Goal: Download file/media

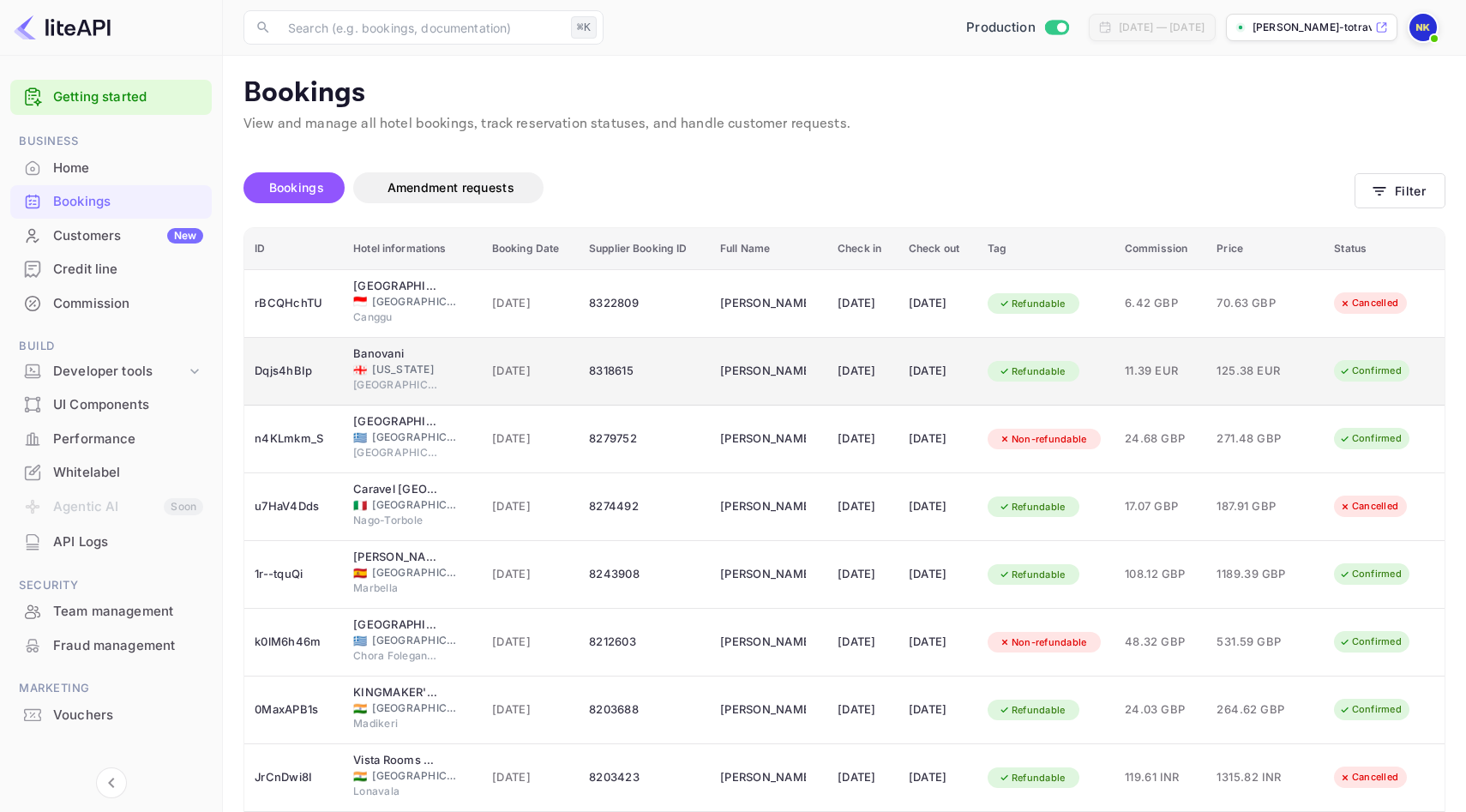
click at [671, 377] on div "8318615" at bounding box center [644, 371] width 111 height 28
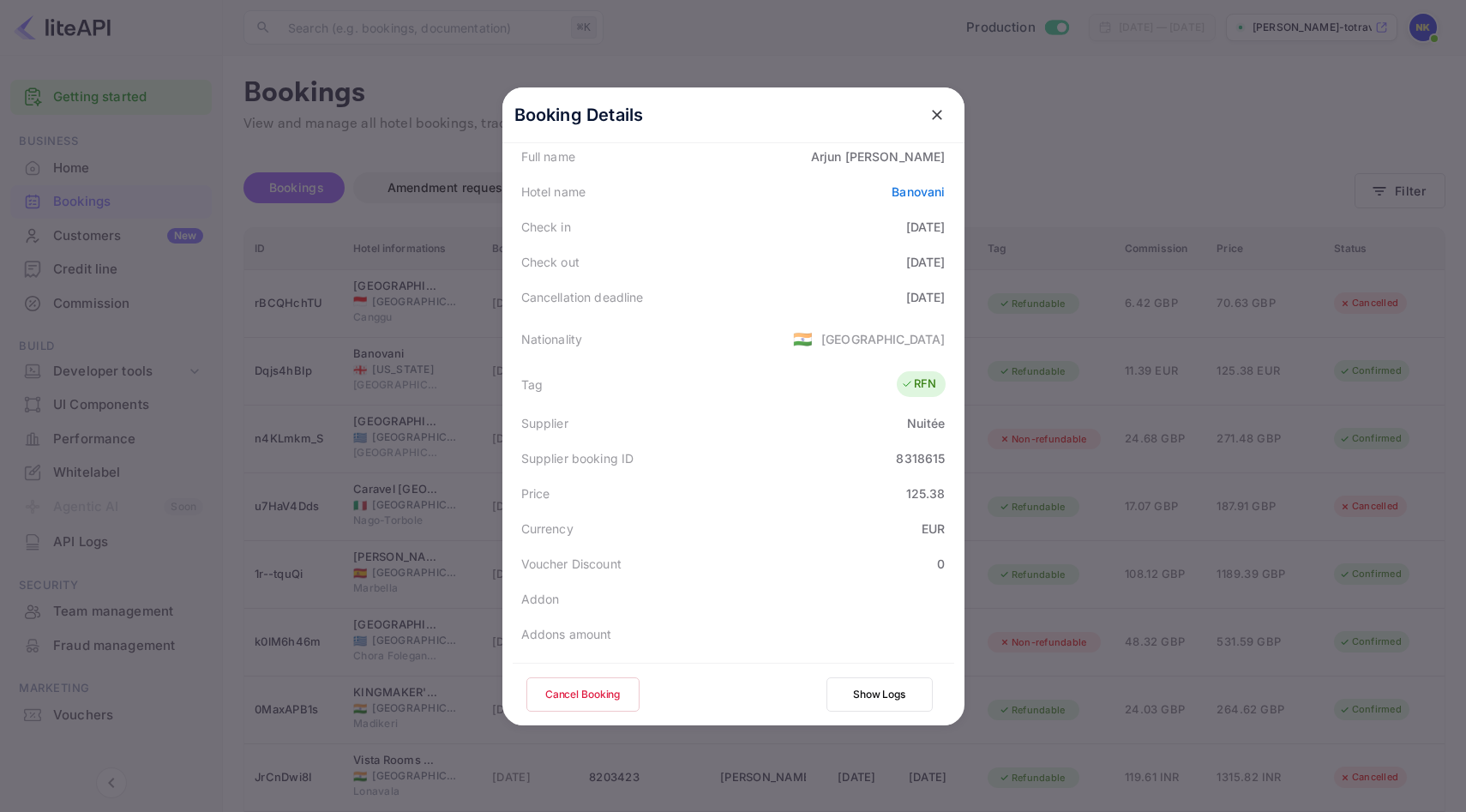
scroll to position [380, 0]
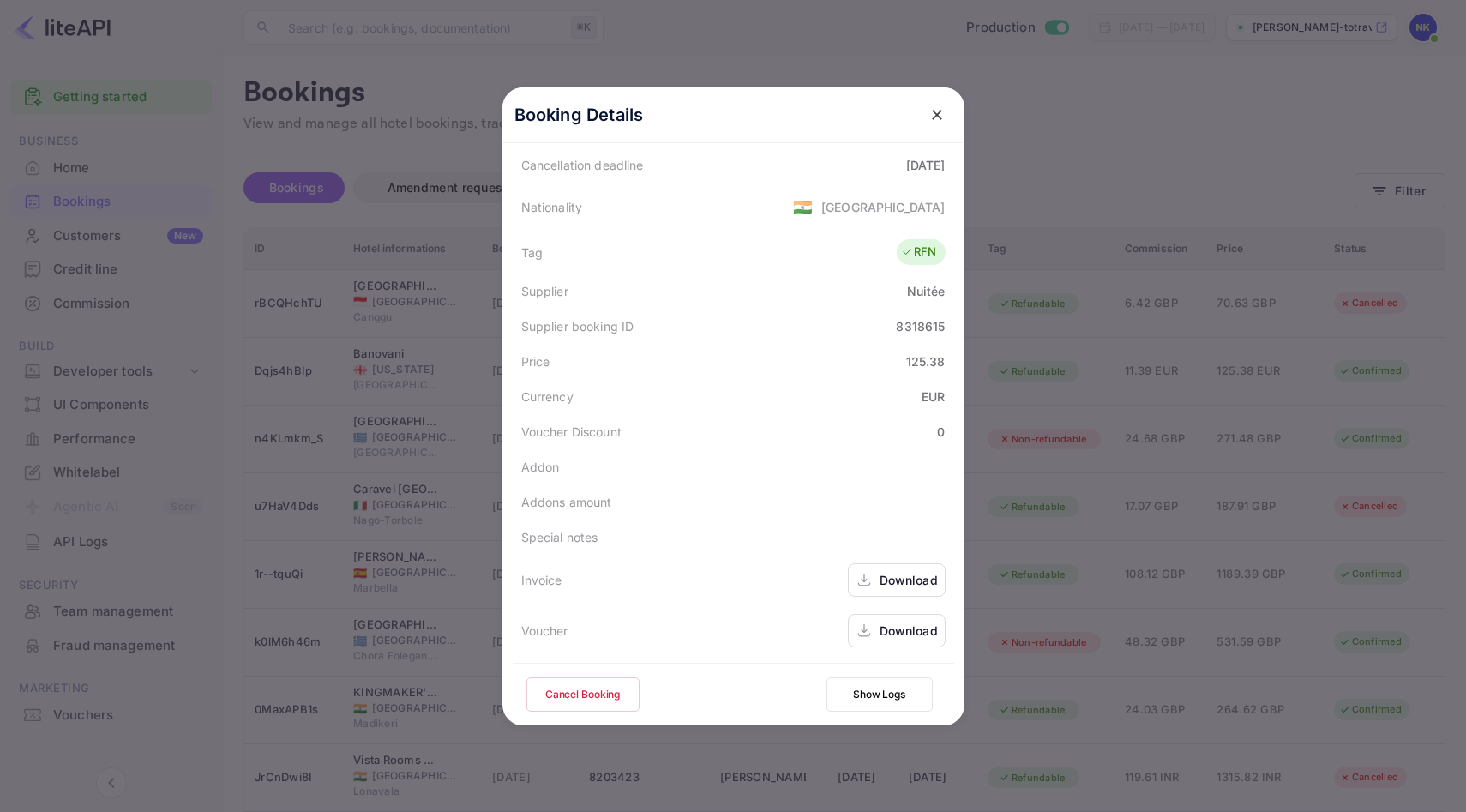
click at [917, 574] on div "Download" at bounding box center [908, 580] width 58 height 18
click at [935, 115] on icon "close" at bounding box center [937, 115] width 17 height 17
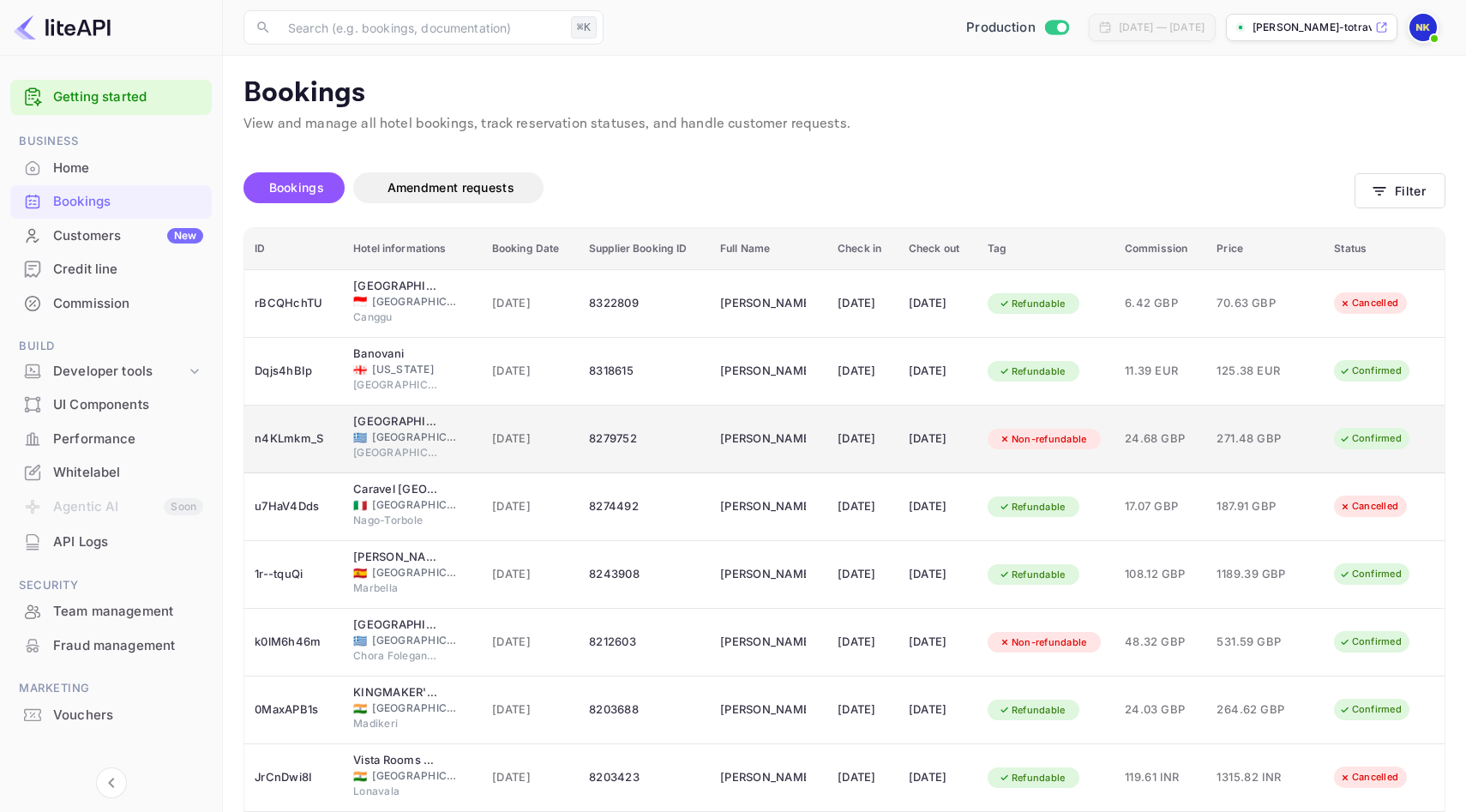
click at [669, 438] on div "8279752" at bounding box center [644, 439] width 111 height 28
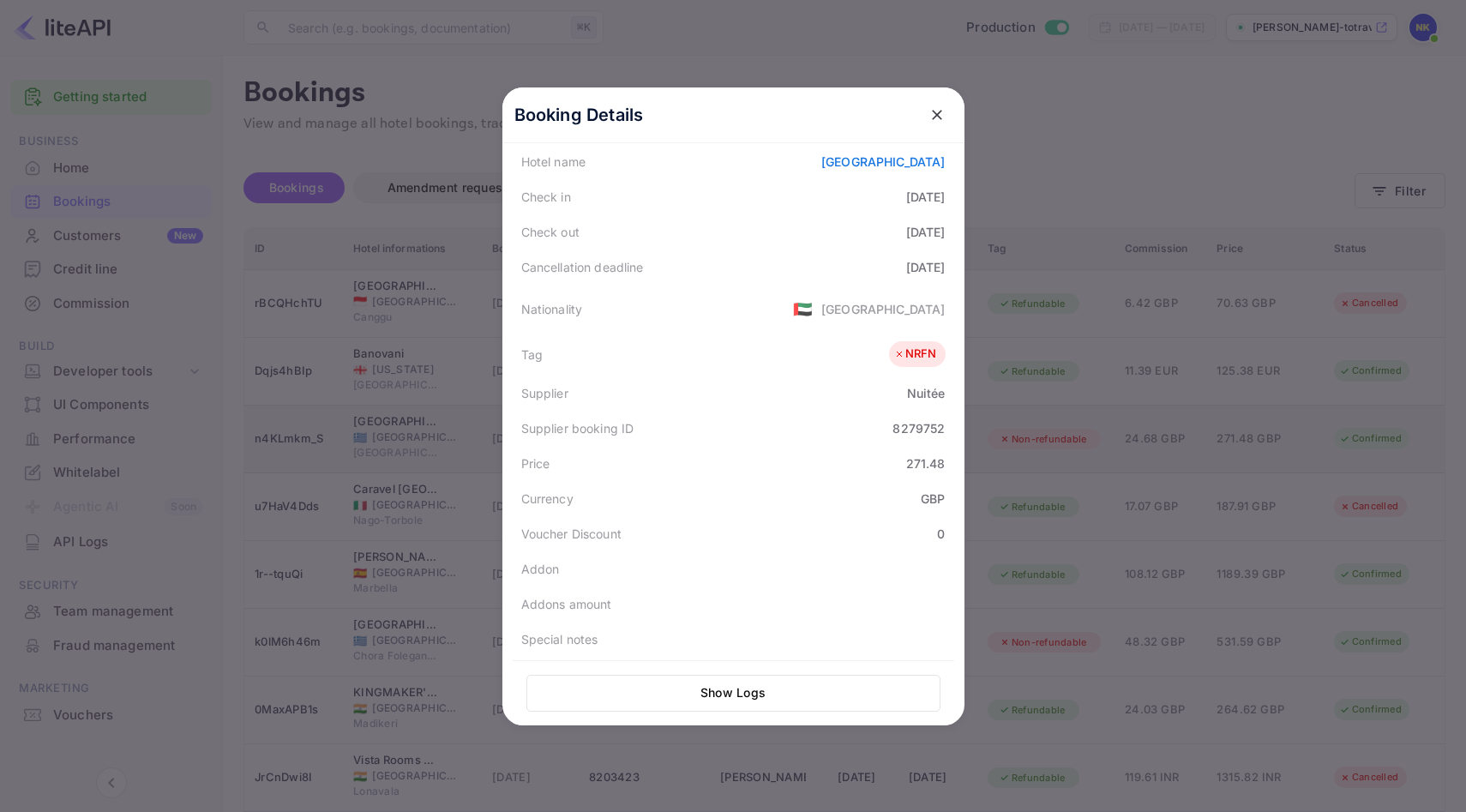
scroll to position [383, 0]
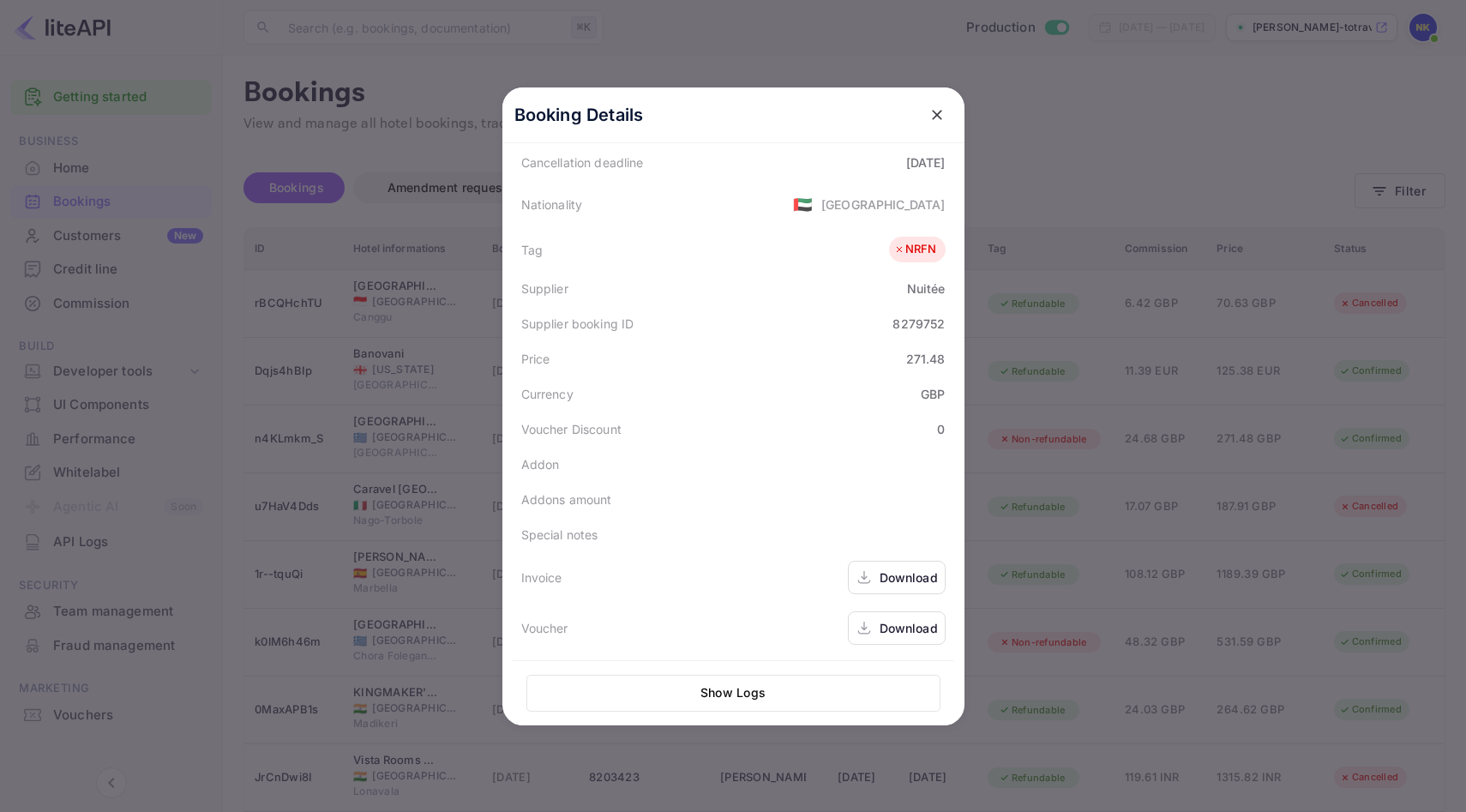
click at [894, 568] on div "Download" at bounding box center [908, 577] width 58 height 18
click at [934, 110] on icon "close" at bounding box center [937, 115] width 17 height 17
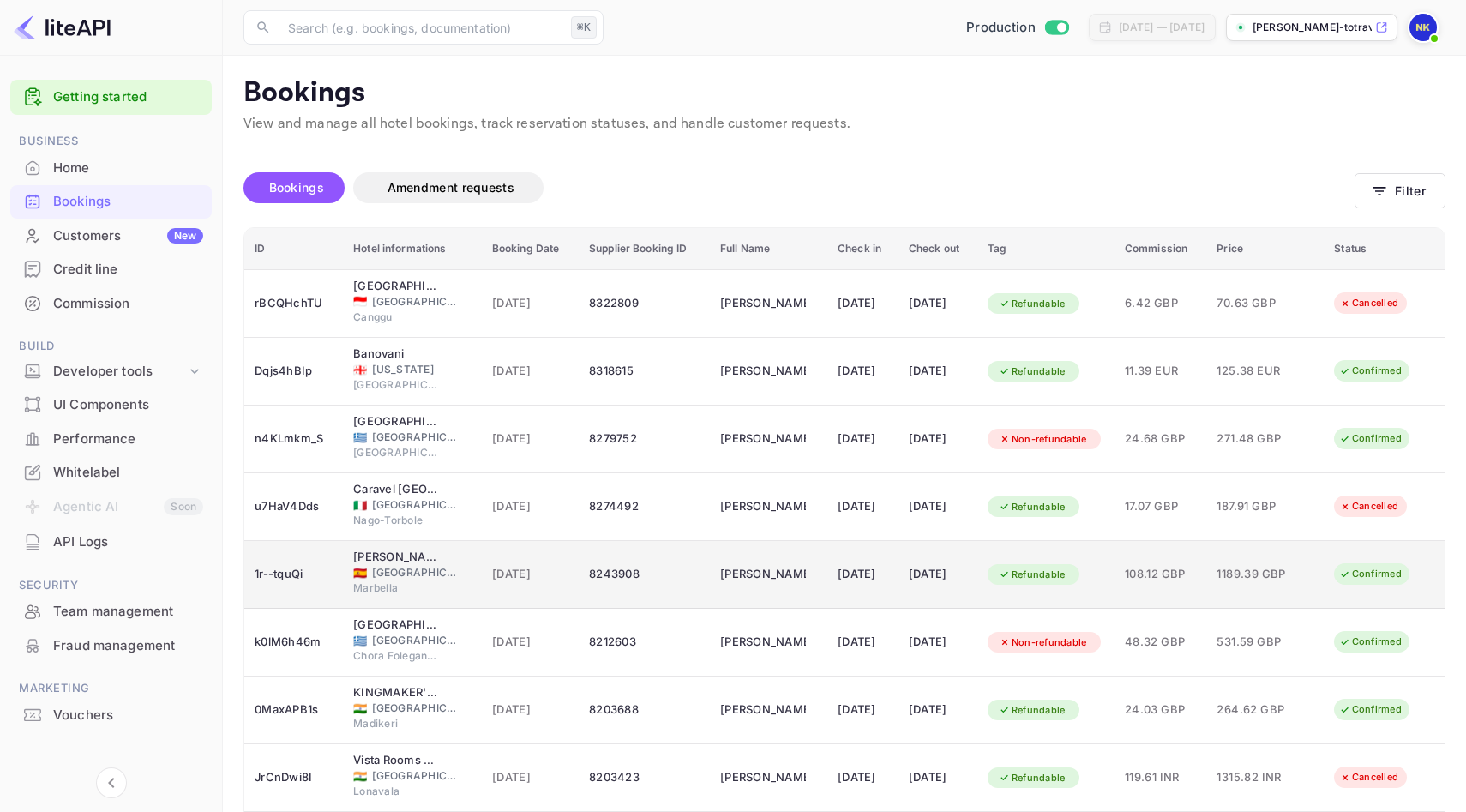
click at [709, 574] on td "[PERSON_NAME]" at bounding box center [768, 575] width 118 height 68
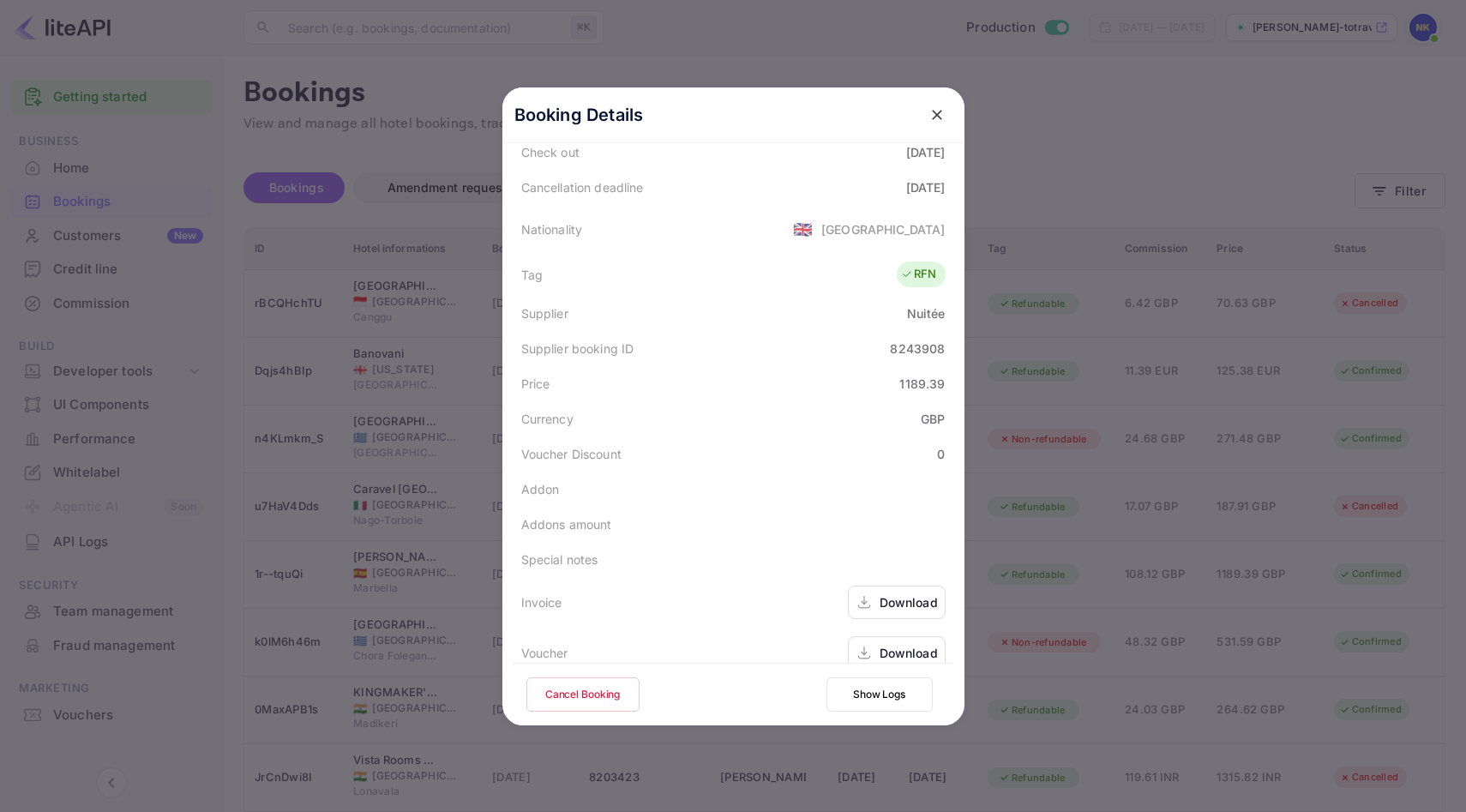
scroll to position [380, 0]
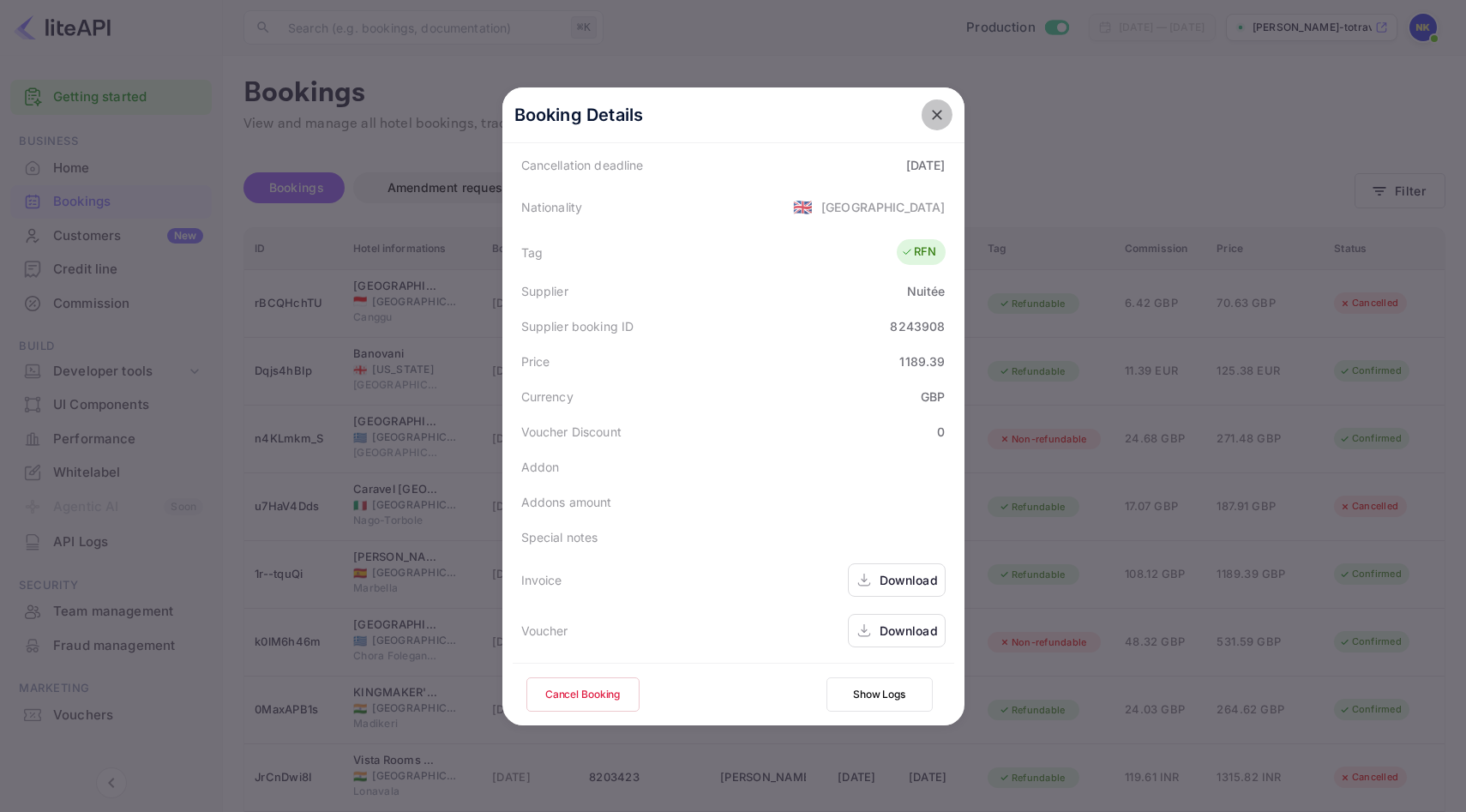
click at [944, 108] on icon "close" at bounding box center [937, 115] width 17 height 17
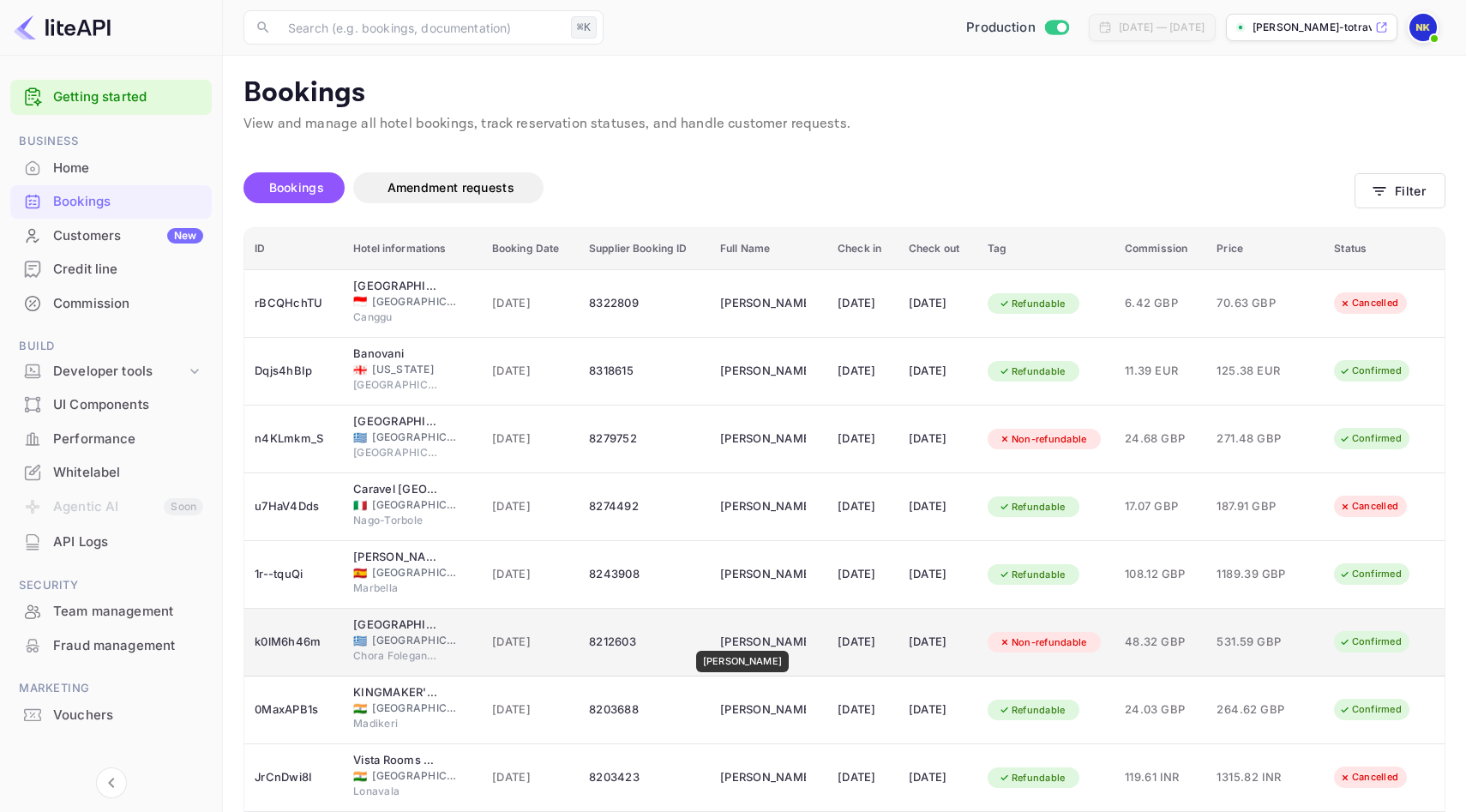
click at [731, 638] on div "[PERSON_NAME]" at bounding box center [763, 642] width 86 height 28
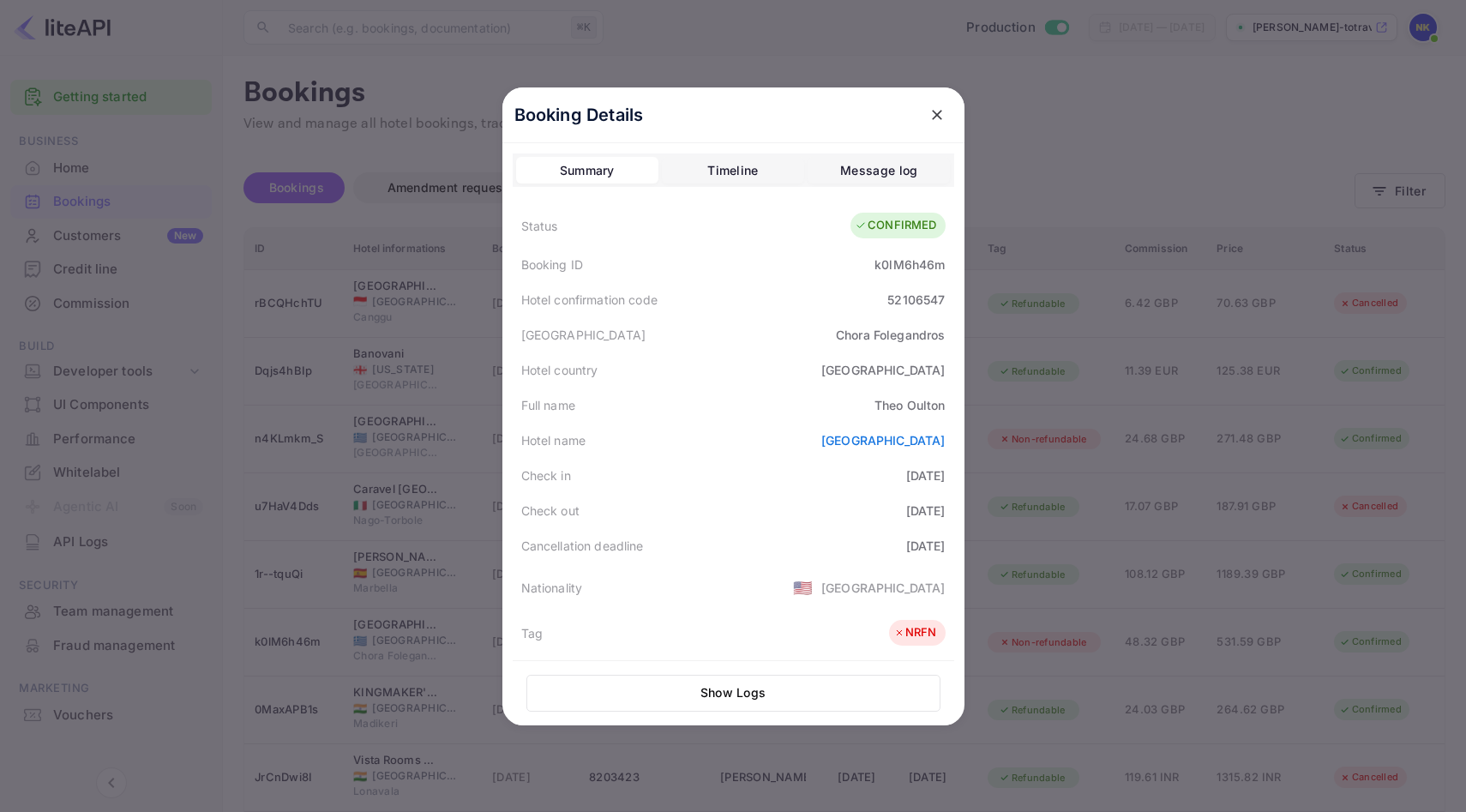
scroll to position [383, 0]
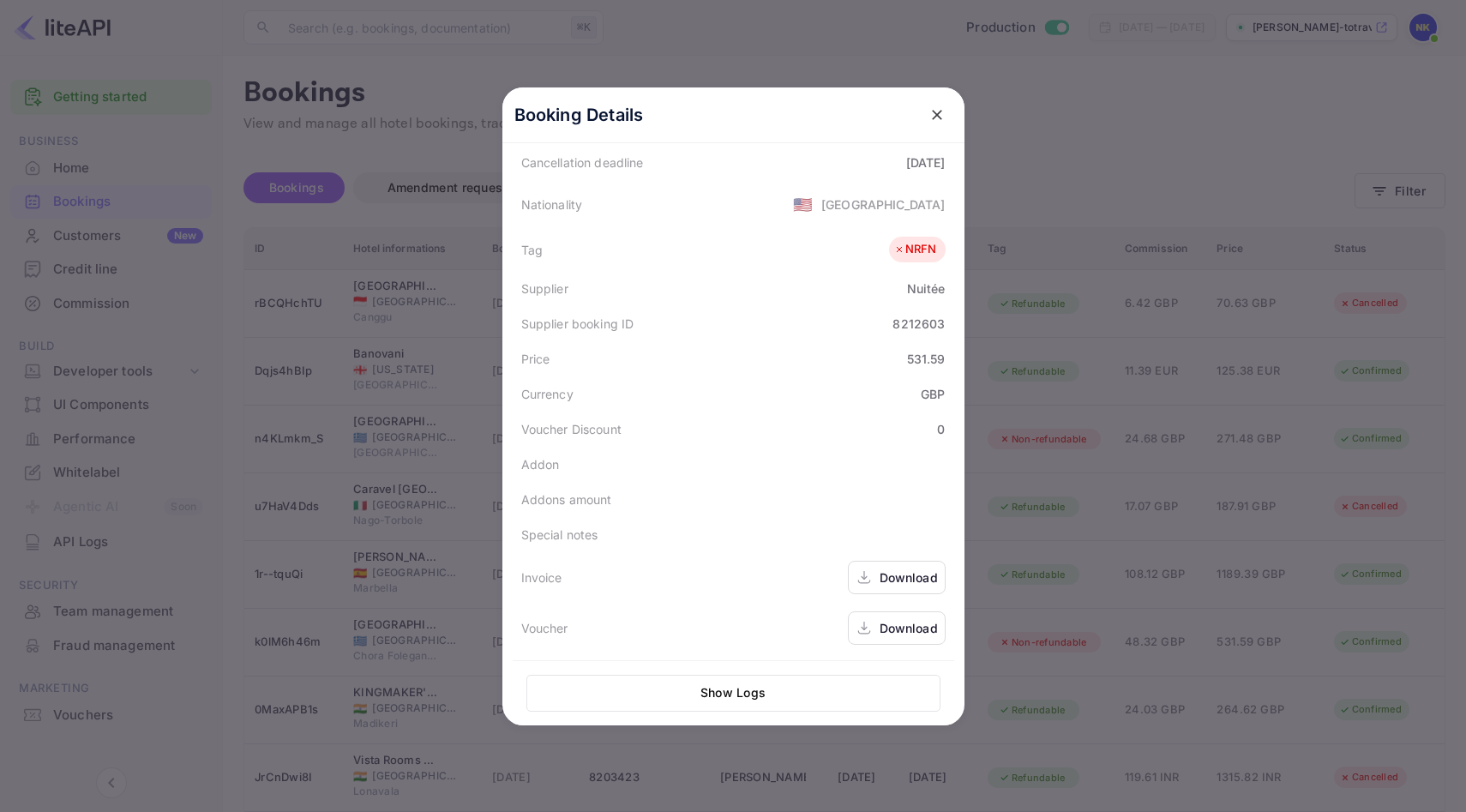
click at [897, 578] on div "Download" at bounding box center [908, 577] width 58 height 18
click at [936, 107] on icon "close" at bounding box center [937, 115] width 17 height 17
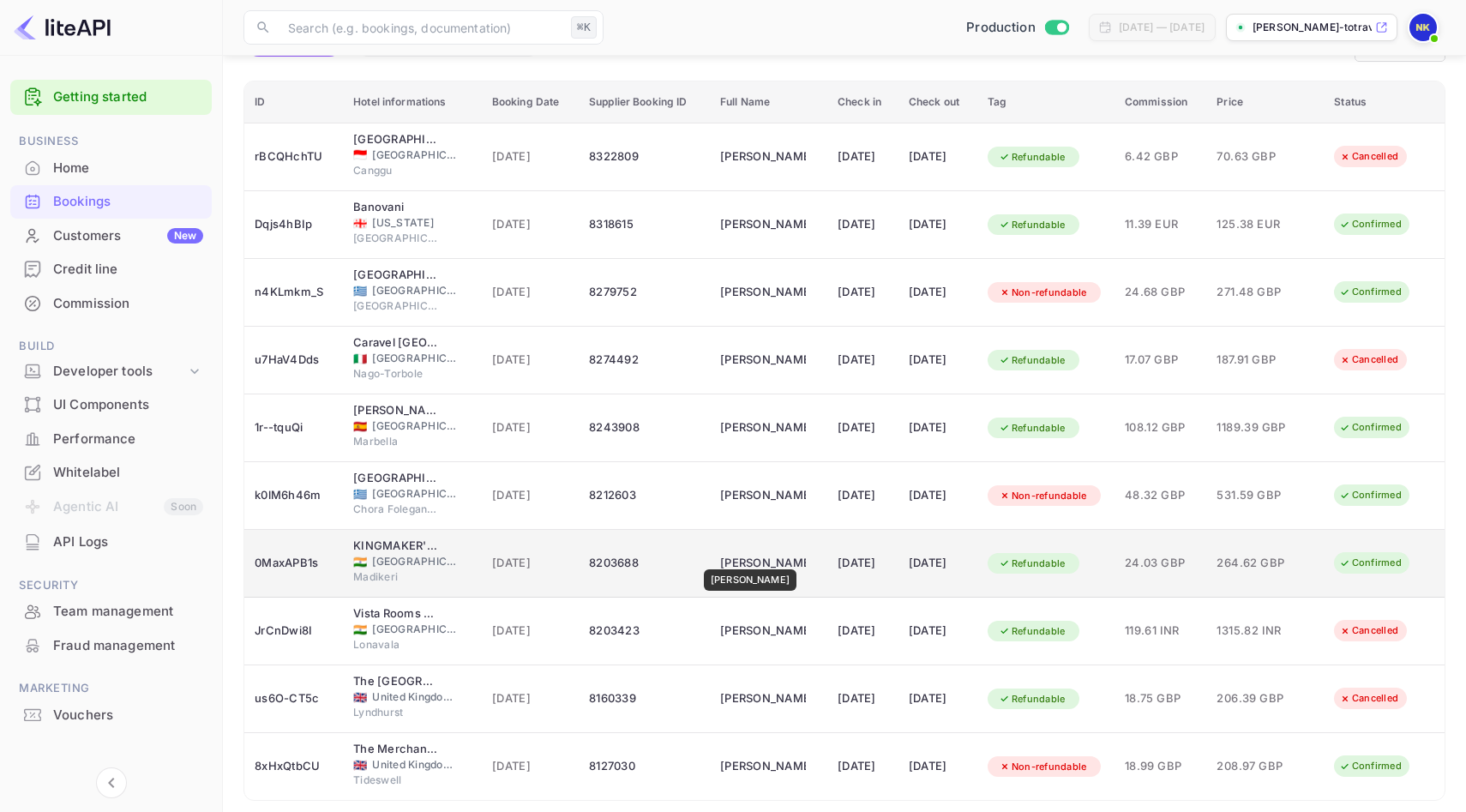
scroll to position [207, 0]
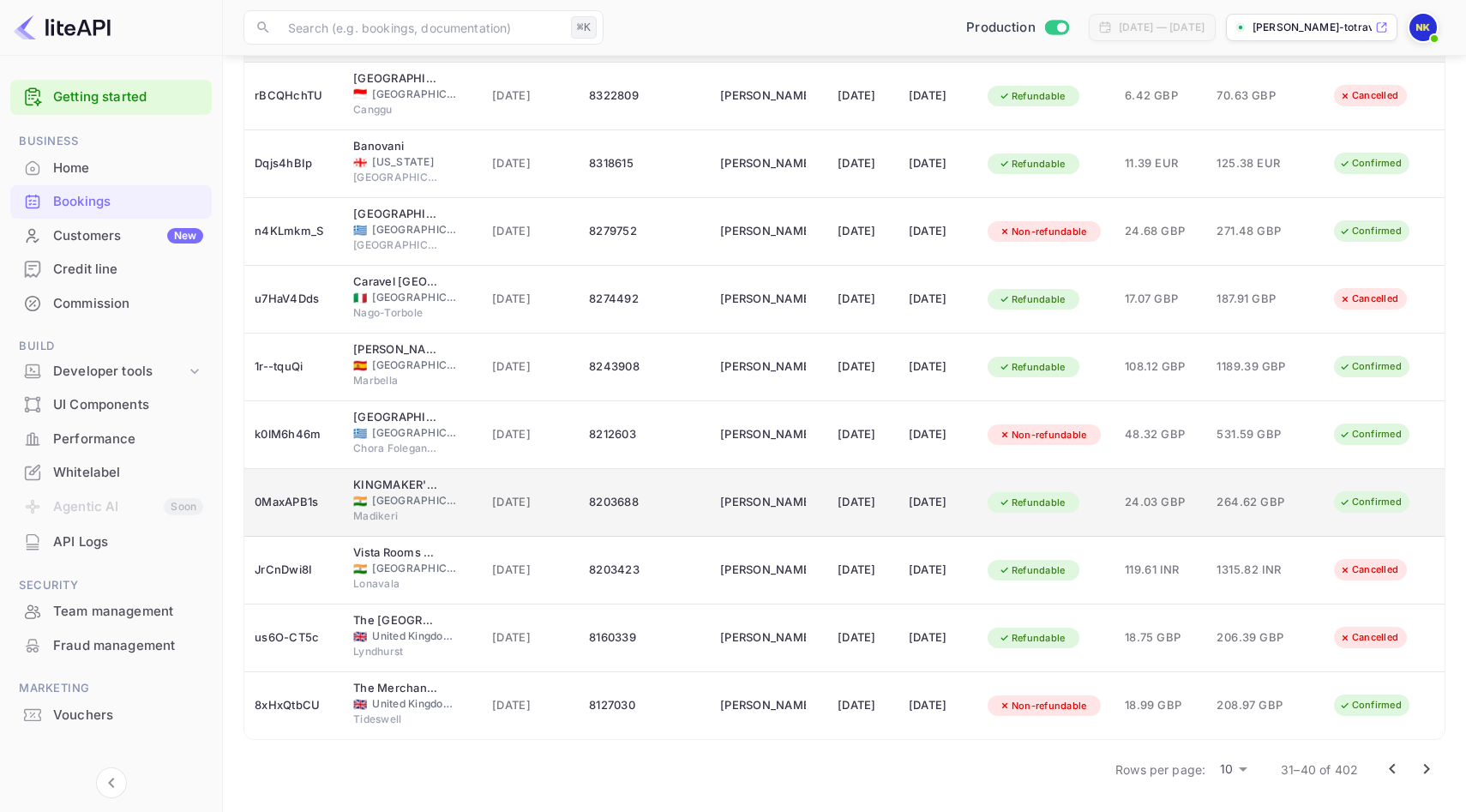
click at [659, 497] on div "8203688" at bounding box center [644, 503] width 111 height 28
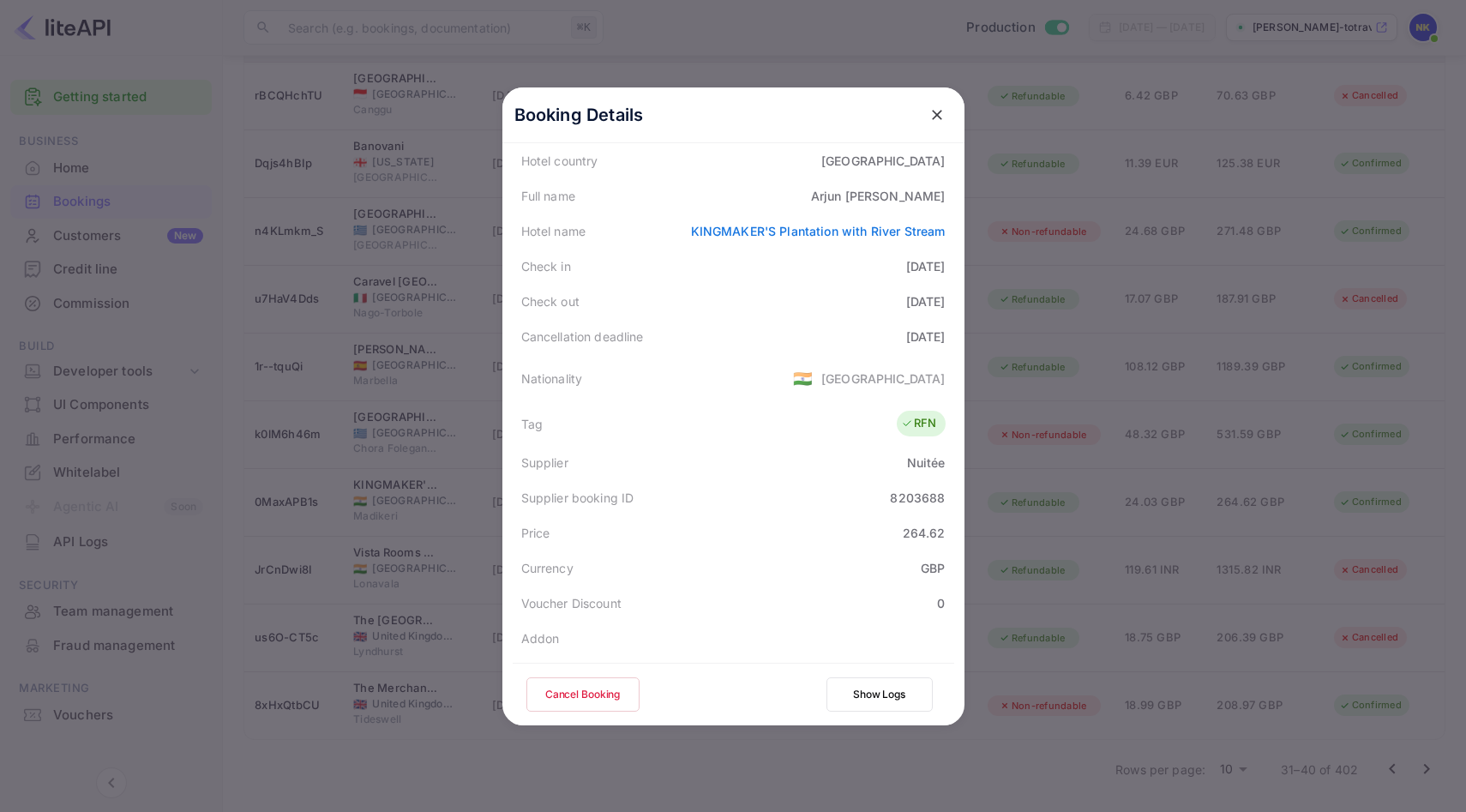
scroll to position [380, 0]
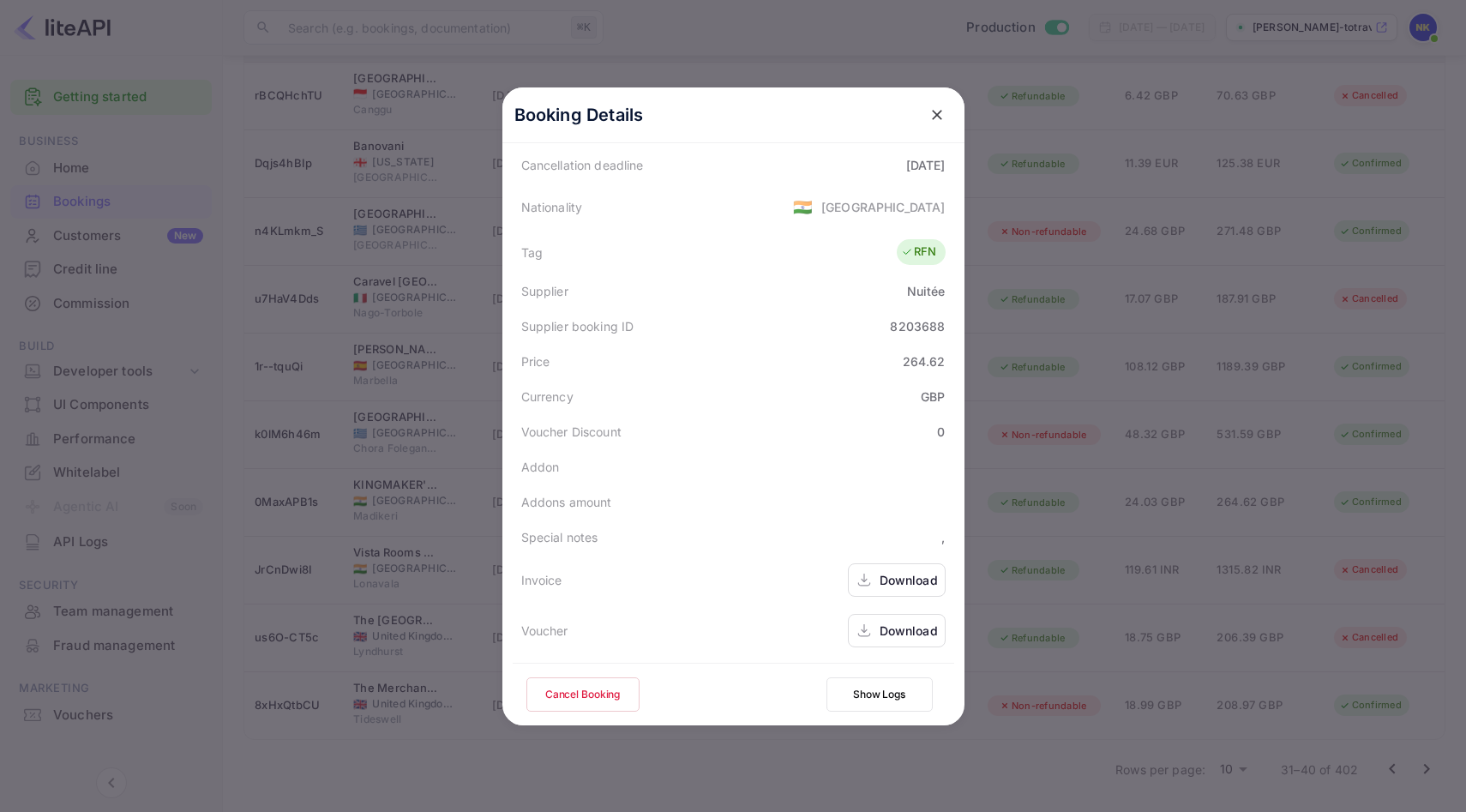
click at [890, 569] on div "Download" at bounding box center [896, 580] width 98 height 34
click at [937, 109] on icon "close" at bounding box center [937, 115] width 17 height 17
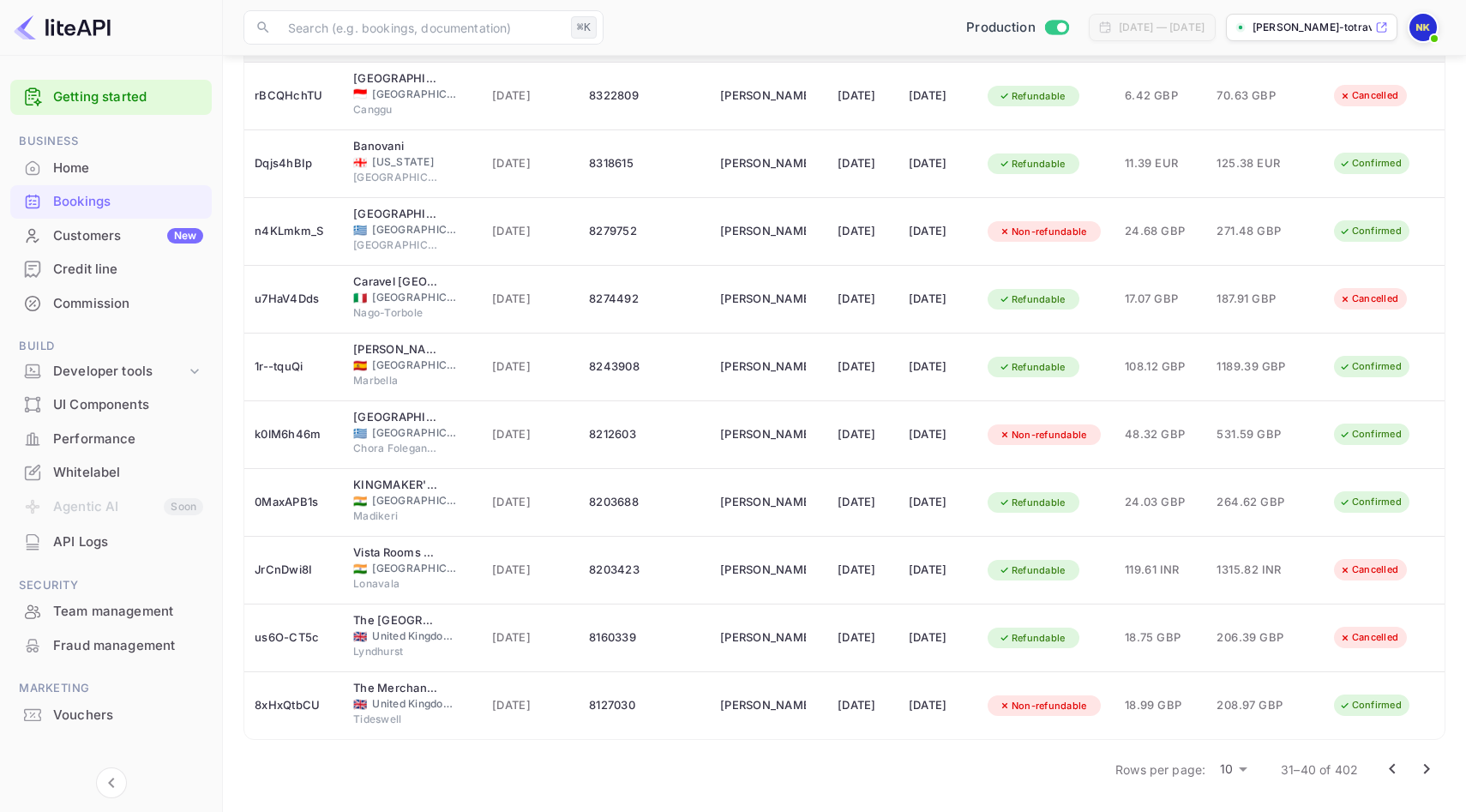
click at [1426, 760] on icon "Go to next page" at bounding box center [1425, 769] width 21 height 21
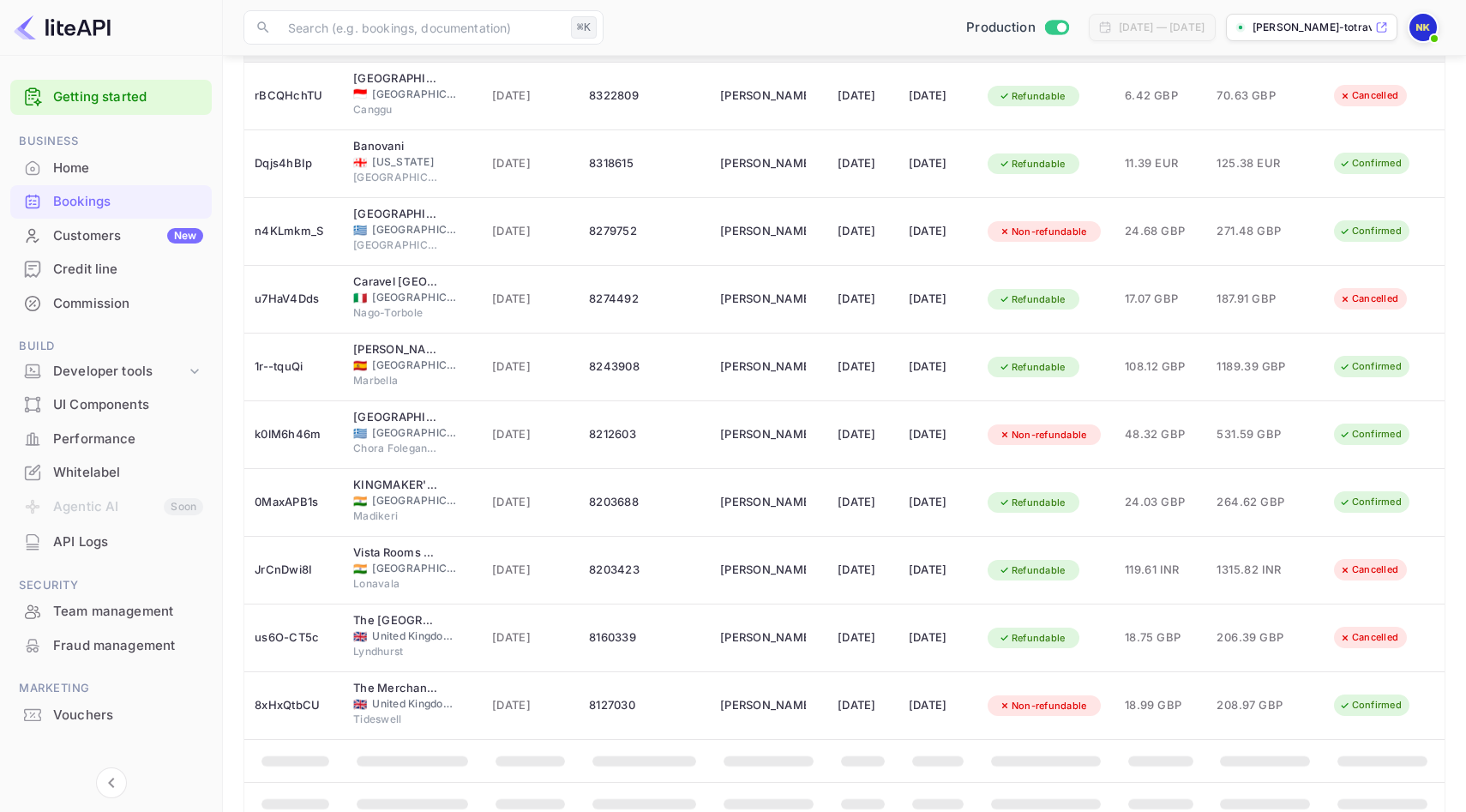
scroll to position [0, 0]
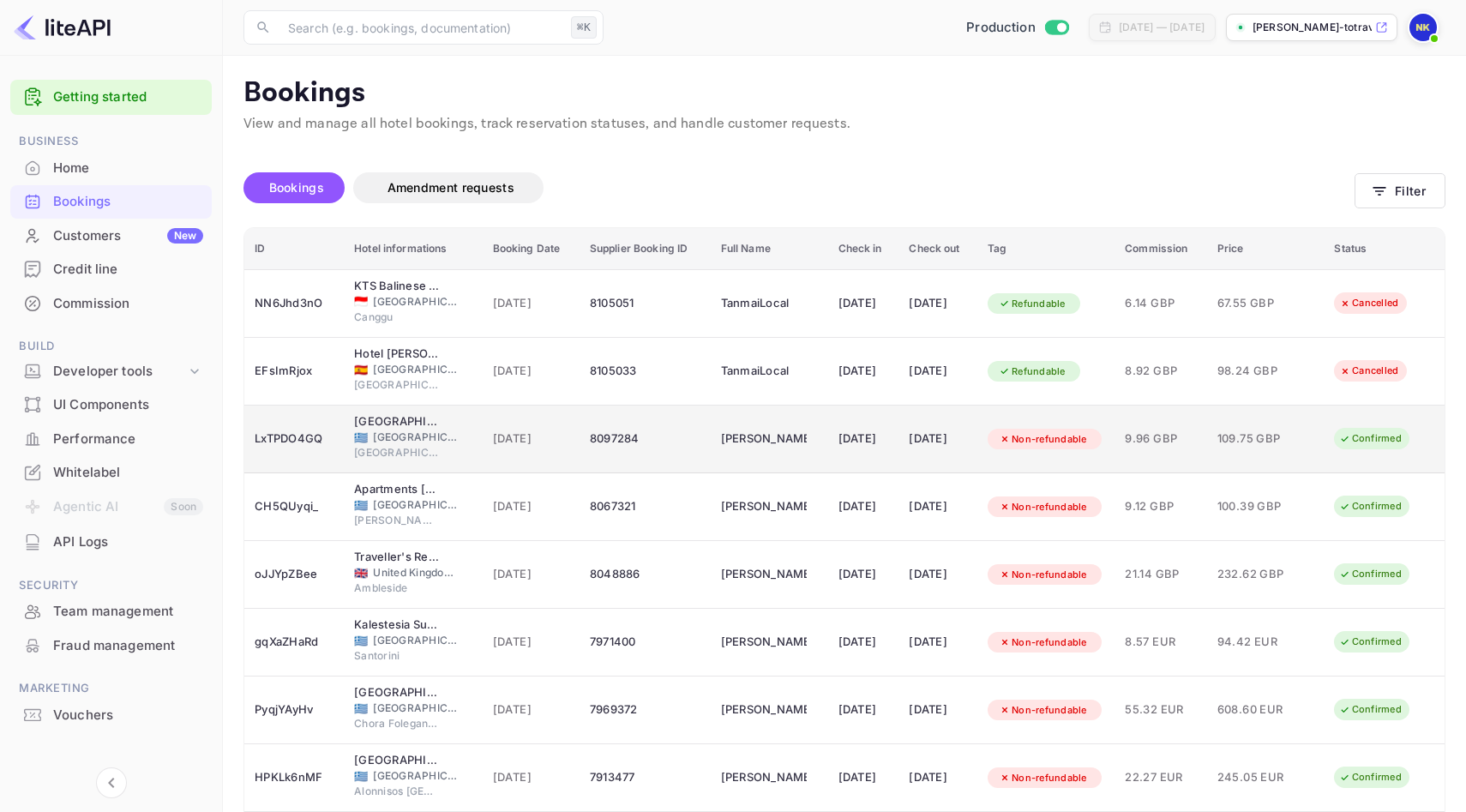
click at [839, 441] on div "[DATE]" at bounding box center [863, 439] width 50 height 28
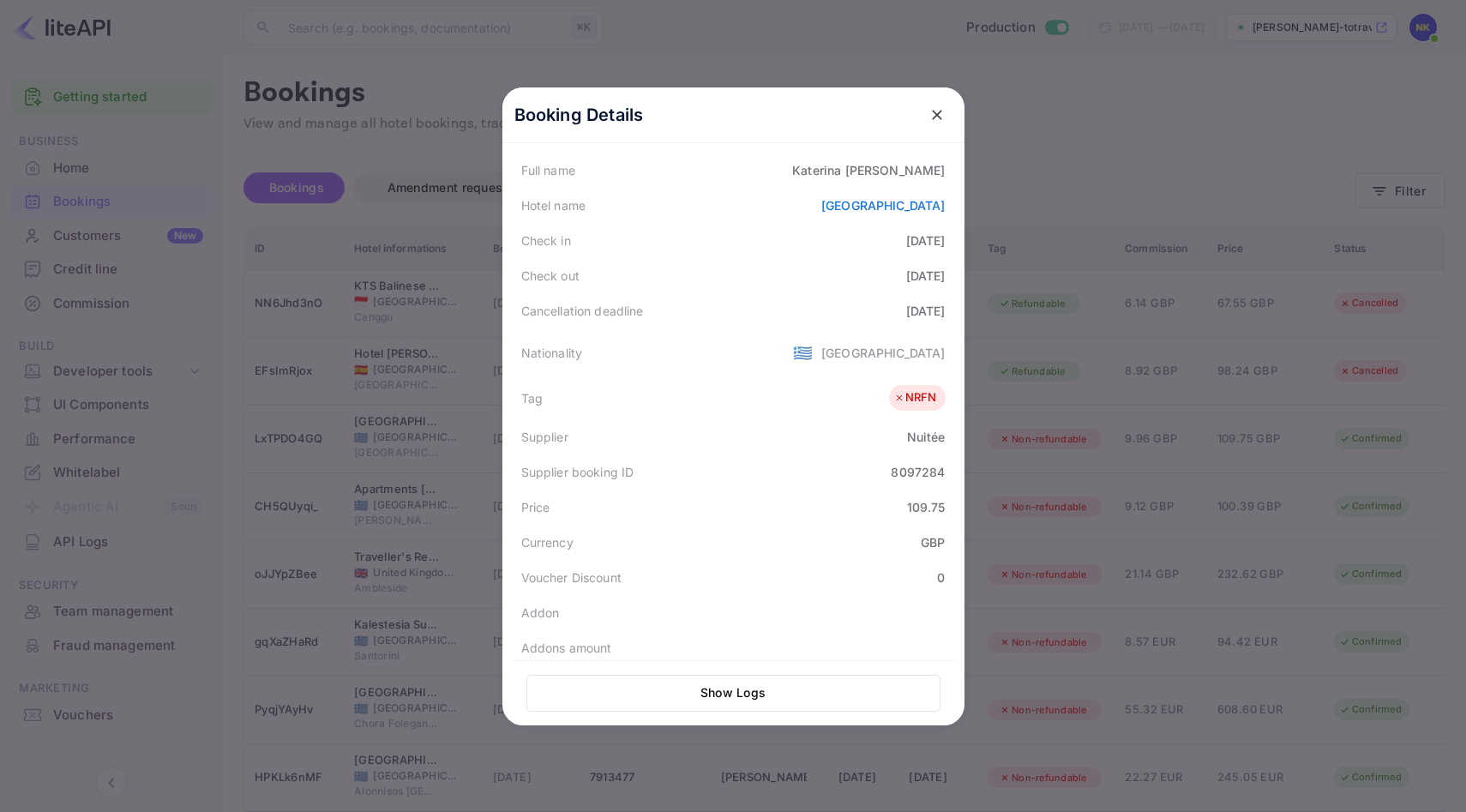
scroll to position [383, 0]
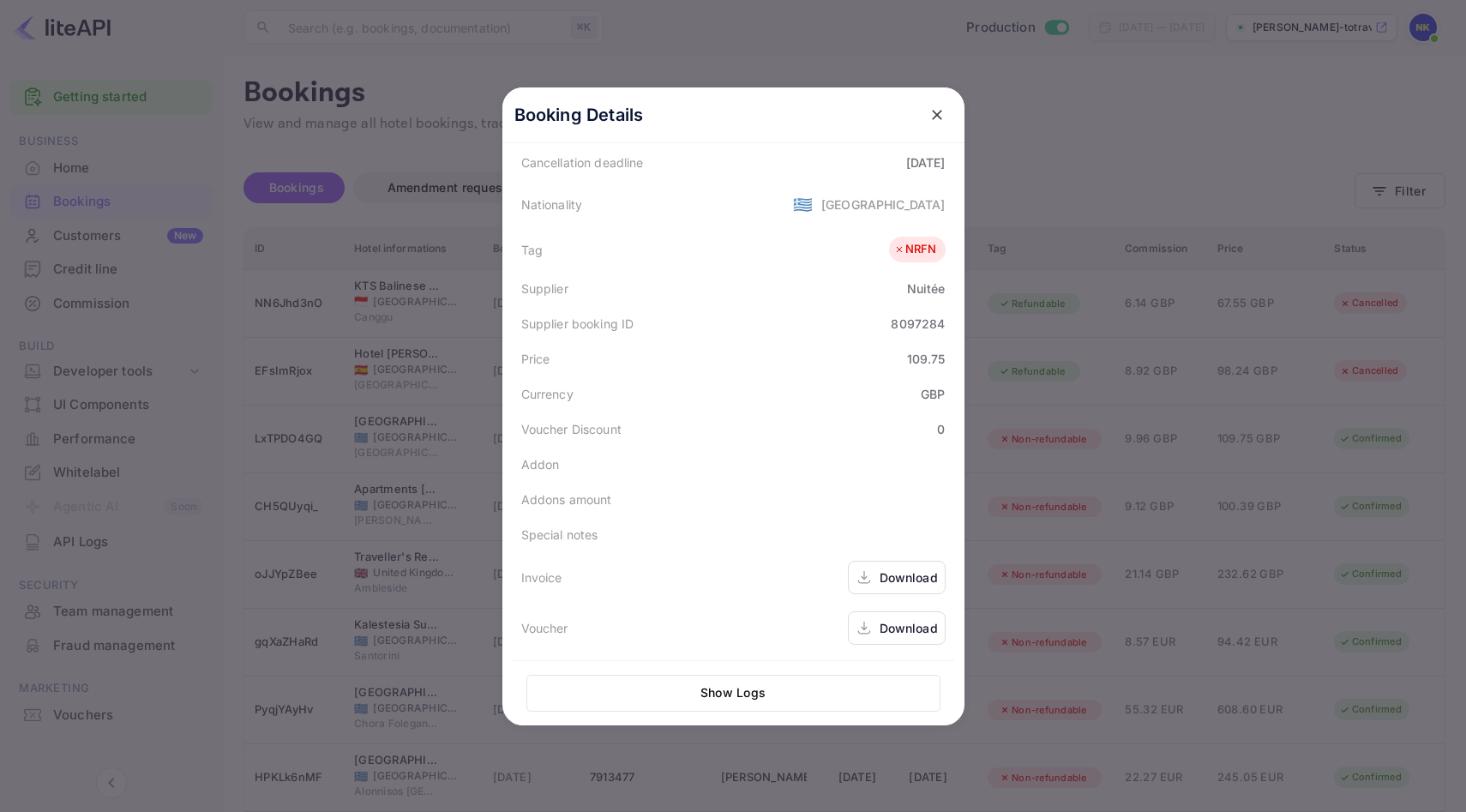
click at [904, 581] on div "Download" at bounding box center [908, 577] width 58 height 18
click at [927, 108] on button "close" at bounding box center [937, 115] width 31 height 31
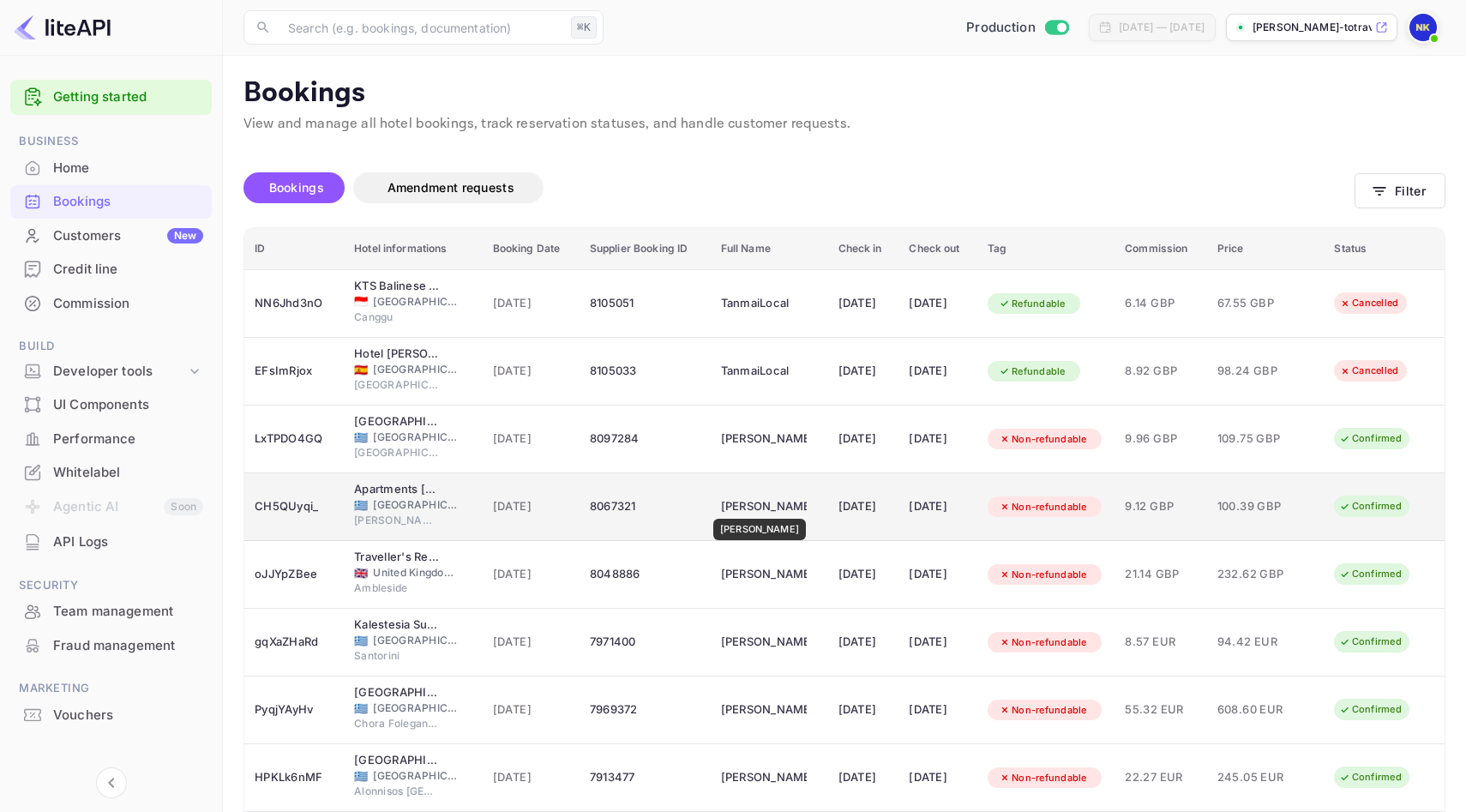
click at [755, 506] on div "[PERSON_NAME]" at bounding box center [764, 507] width 86 height 28
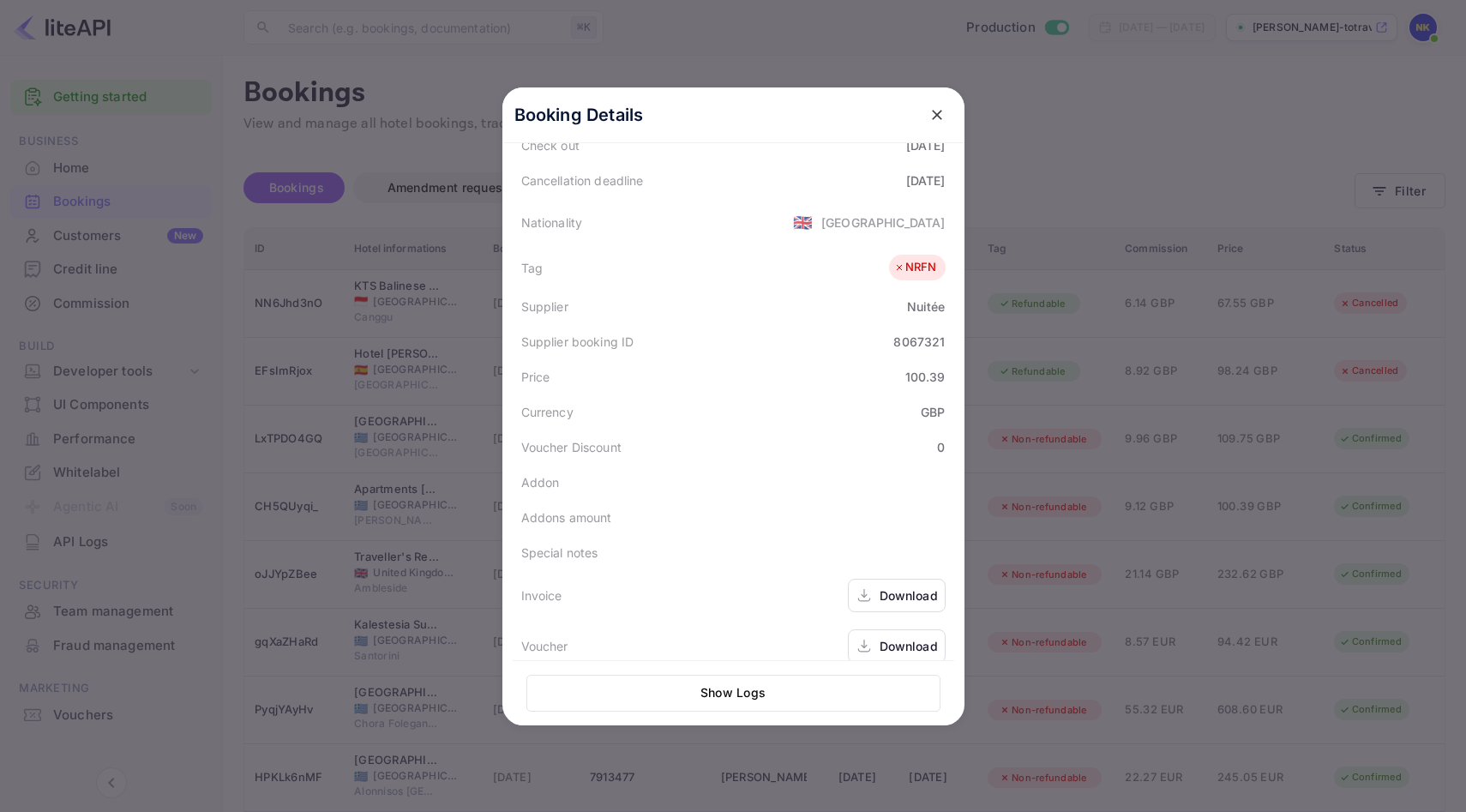
click at [918, 586] on div "Download" at bounding box center [908, 595] width 58 height 18
click at [943, 104] on button "close" at bounding box center [937, 115] width 31 height 31
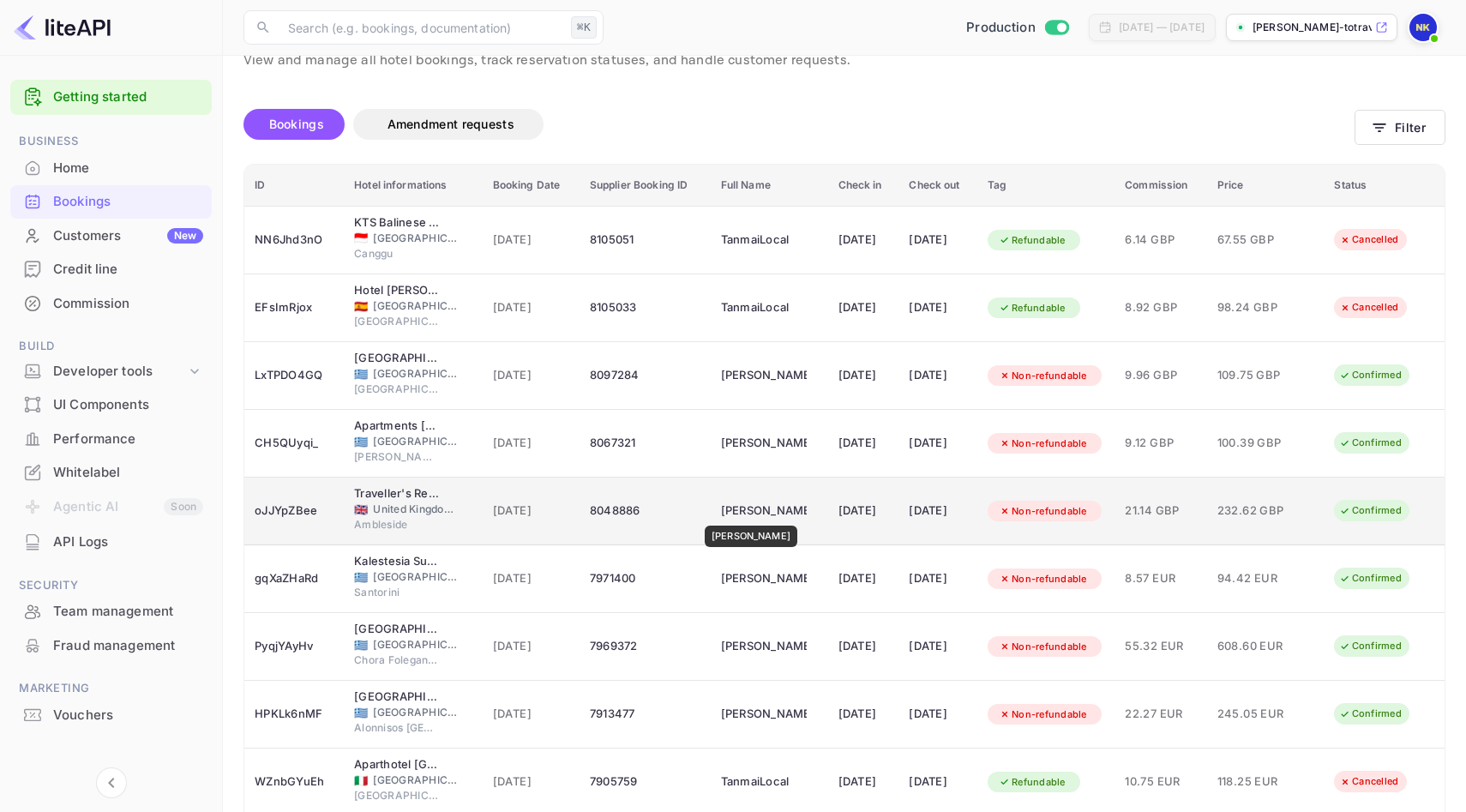
scroll to position [83, 0]
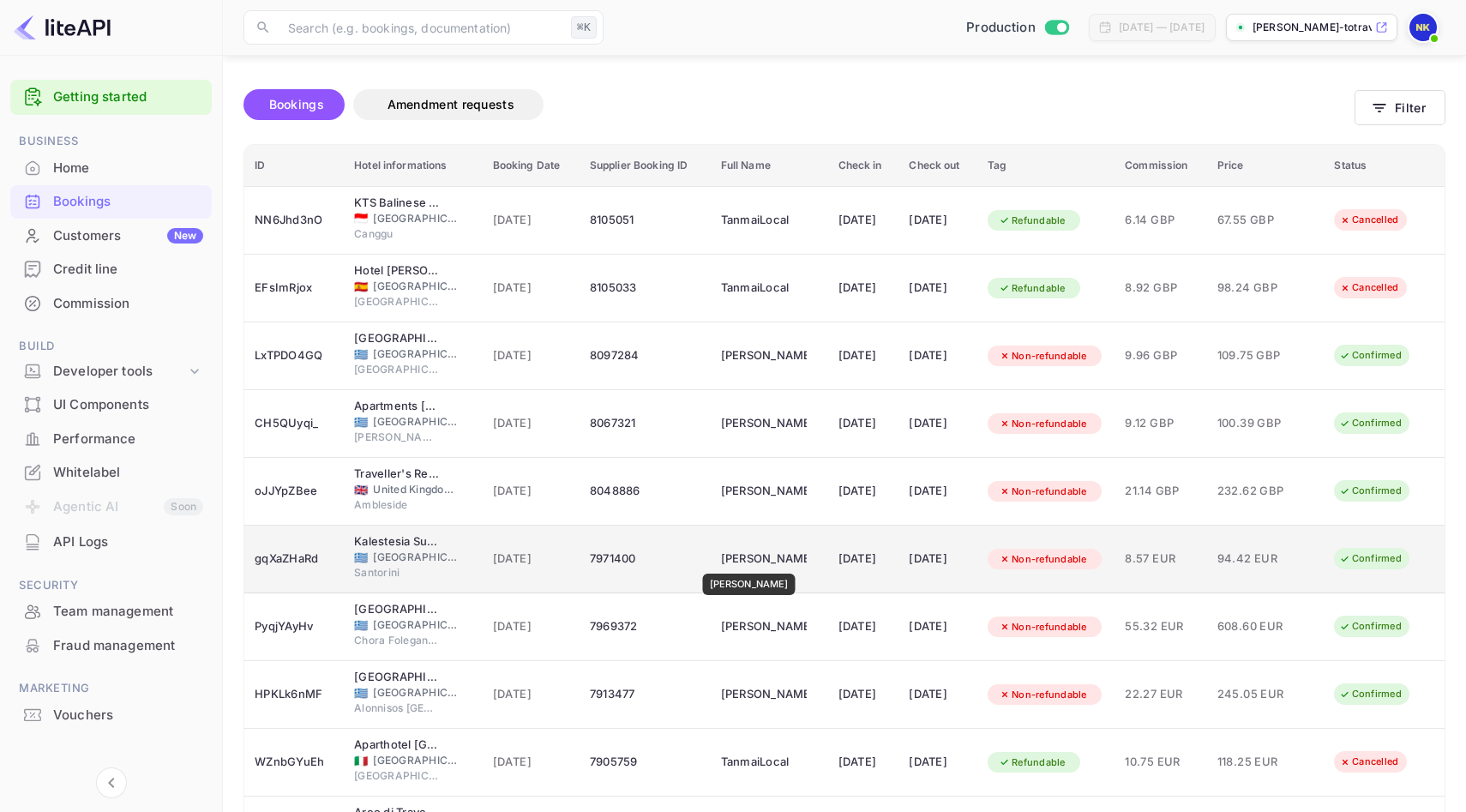
click at [746, 561] on div "[PERSON_NAME]" at bounding box center [764, 559] width 86 height 28
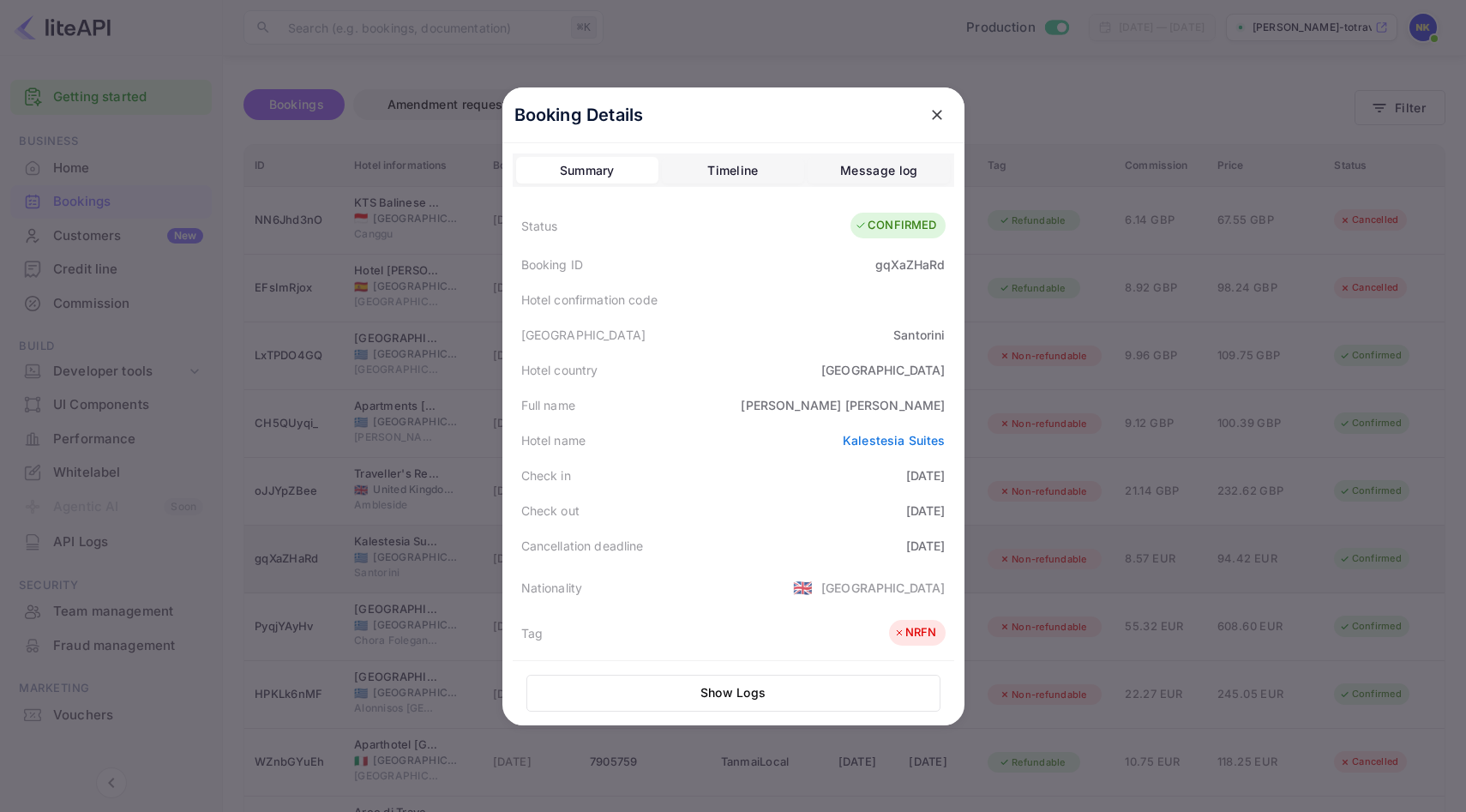
scroll to position [383, 0]
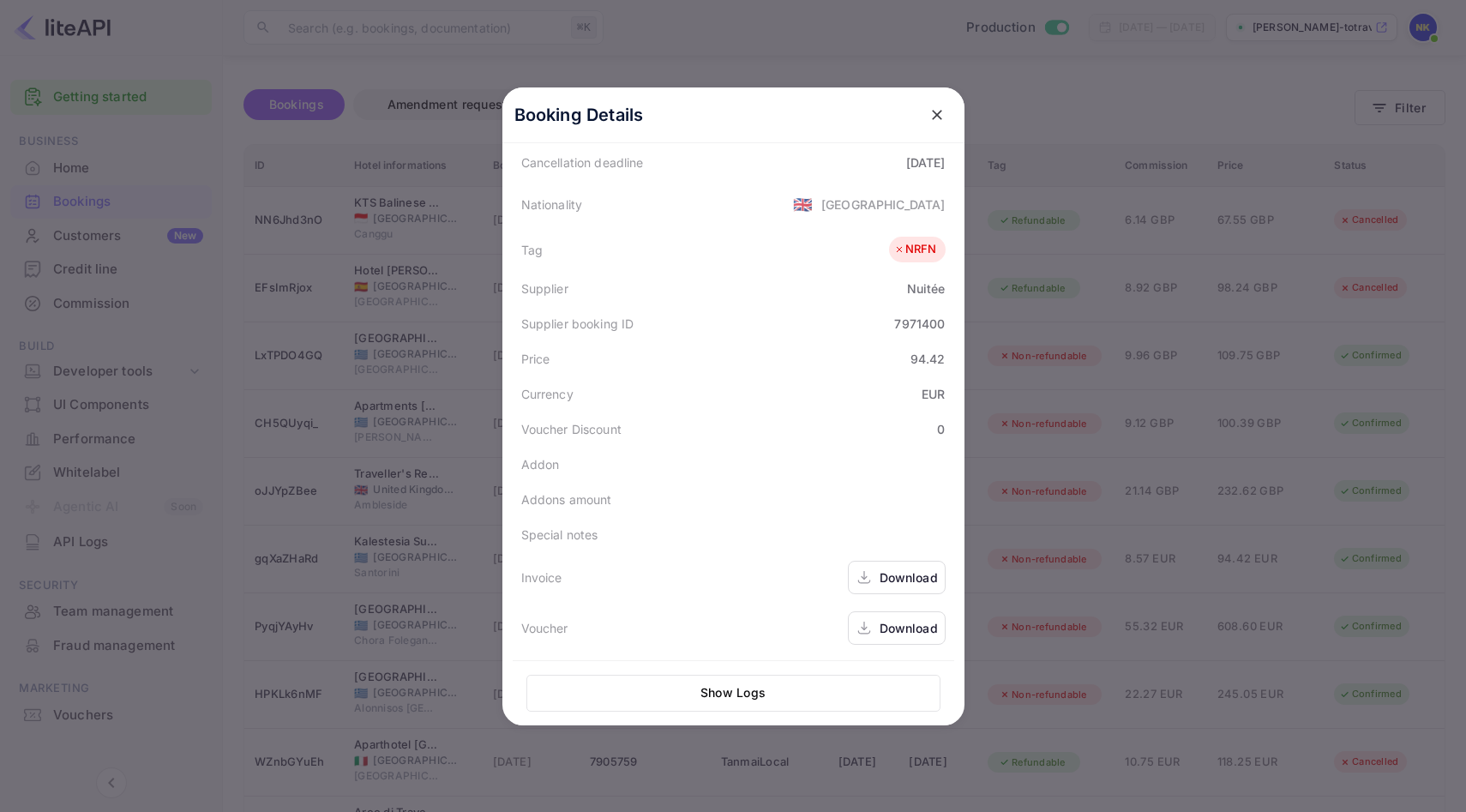
click at [891, 575] on div "Download" at bounding box center [908, 577] width 58 height 18
click at [942, 110] on icon "close" at bounding box center [937, 115] width 17 height 17
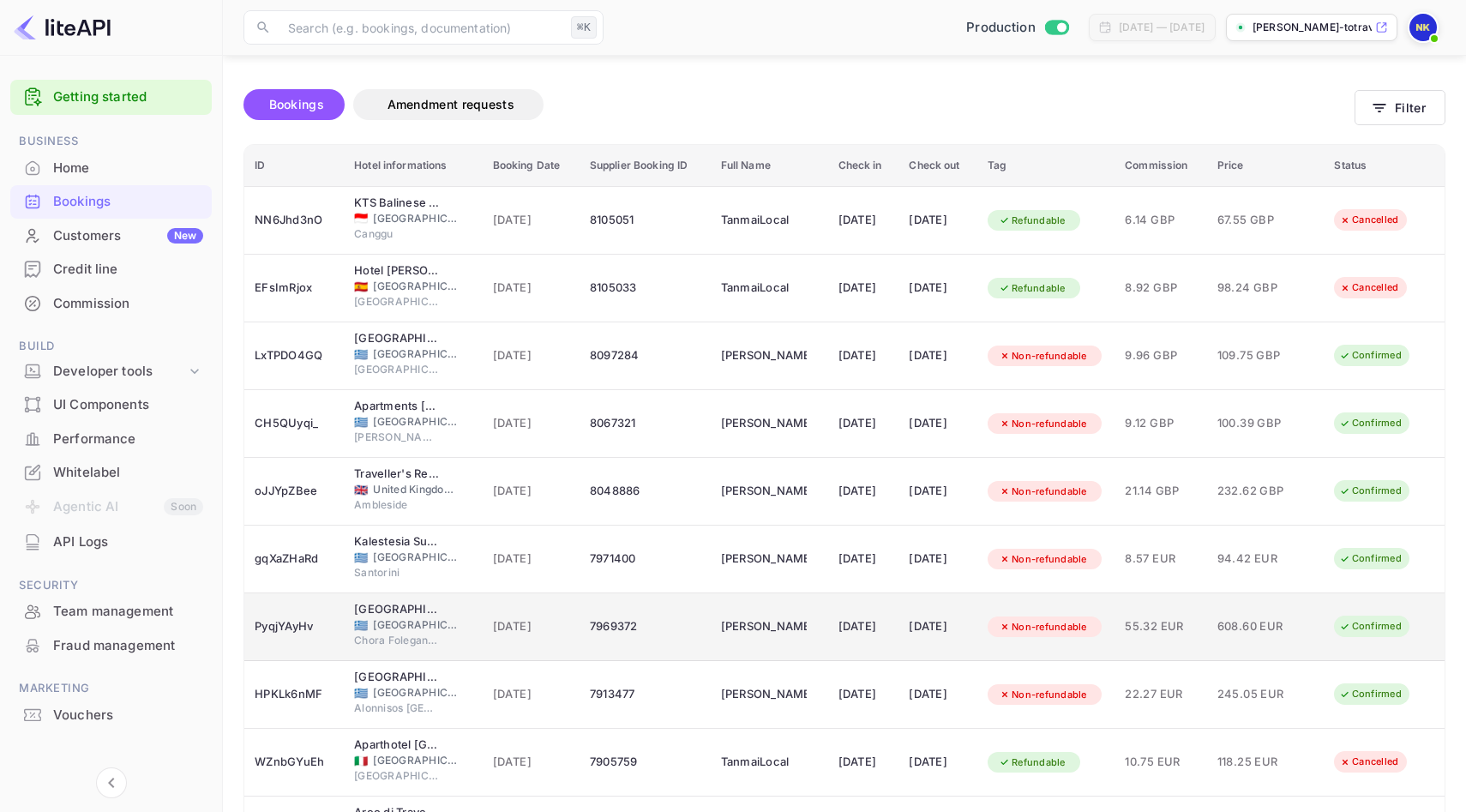
click at [688, 625] on td "7969372" at bounding box center [645, 626] width 131 height 68
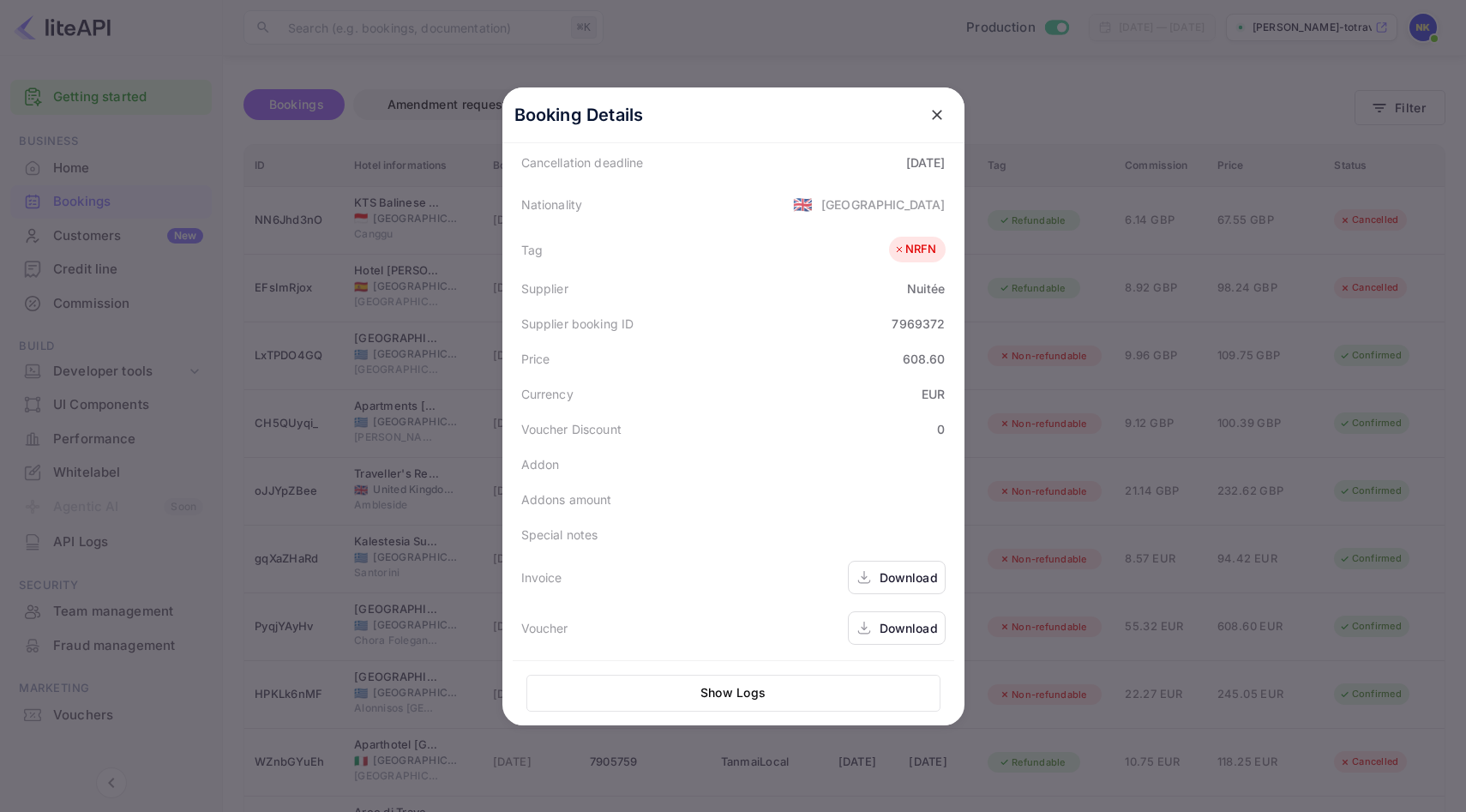
click at [895, 584] on div "Download" at bounding box center [908, 577] width 58 height 18
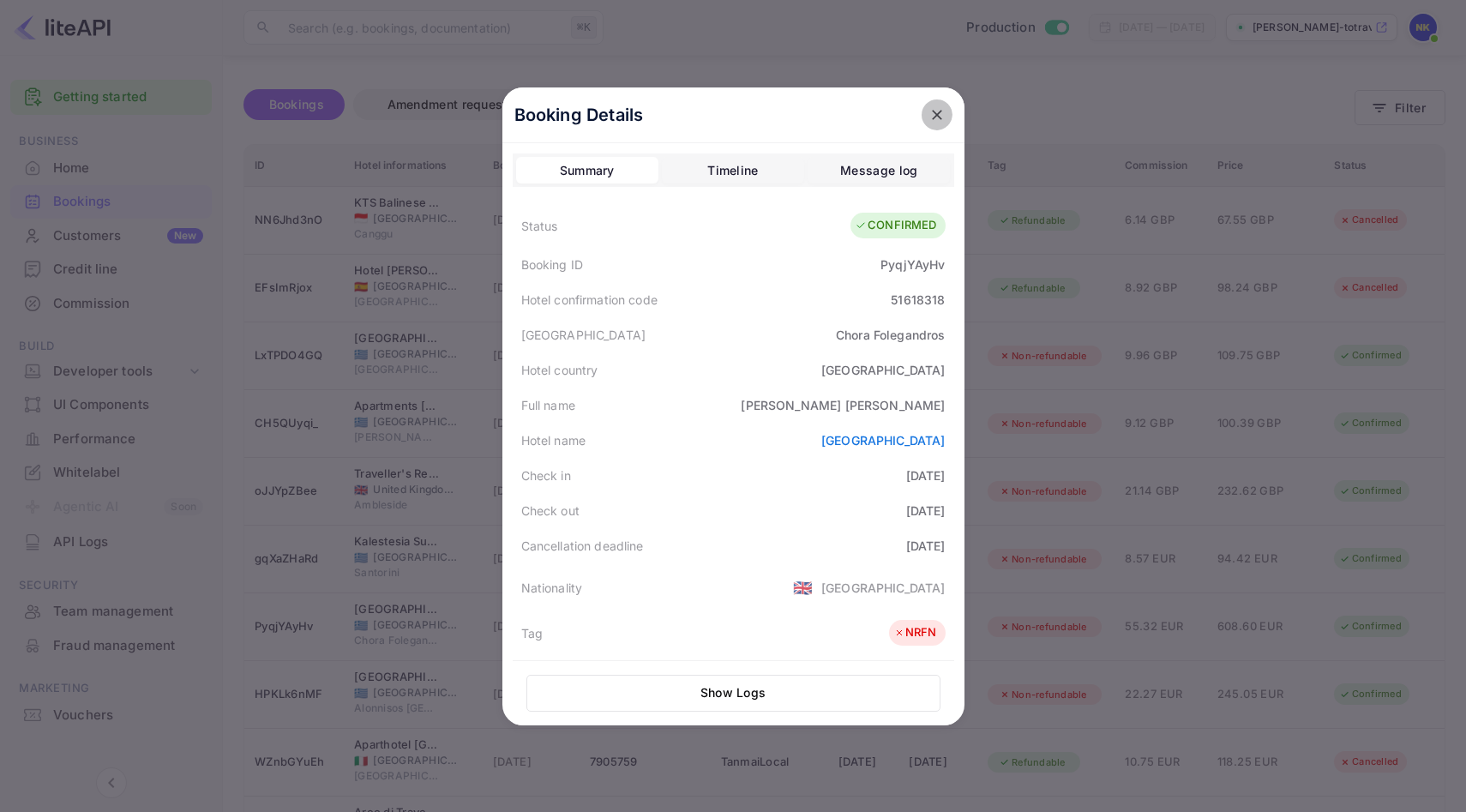
click at [937, 107] on icon "close" at bounding box center [937, 115] width 17 height 17
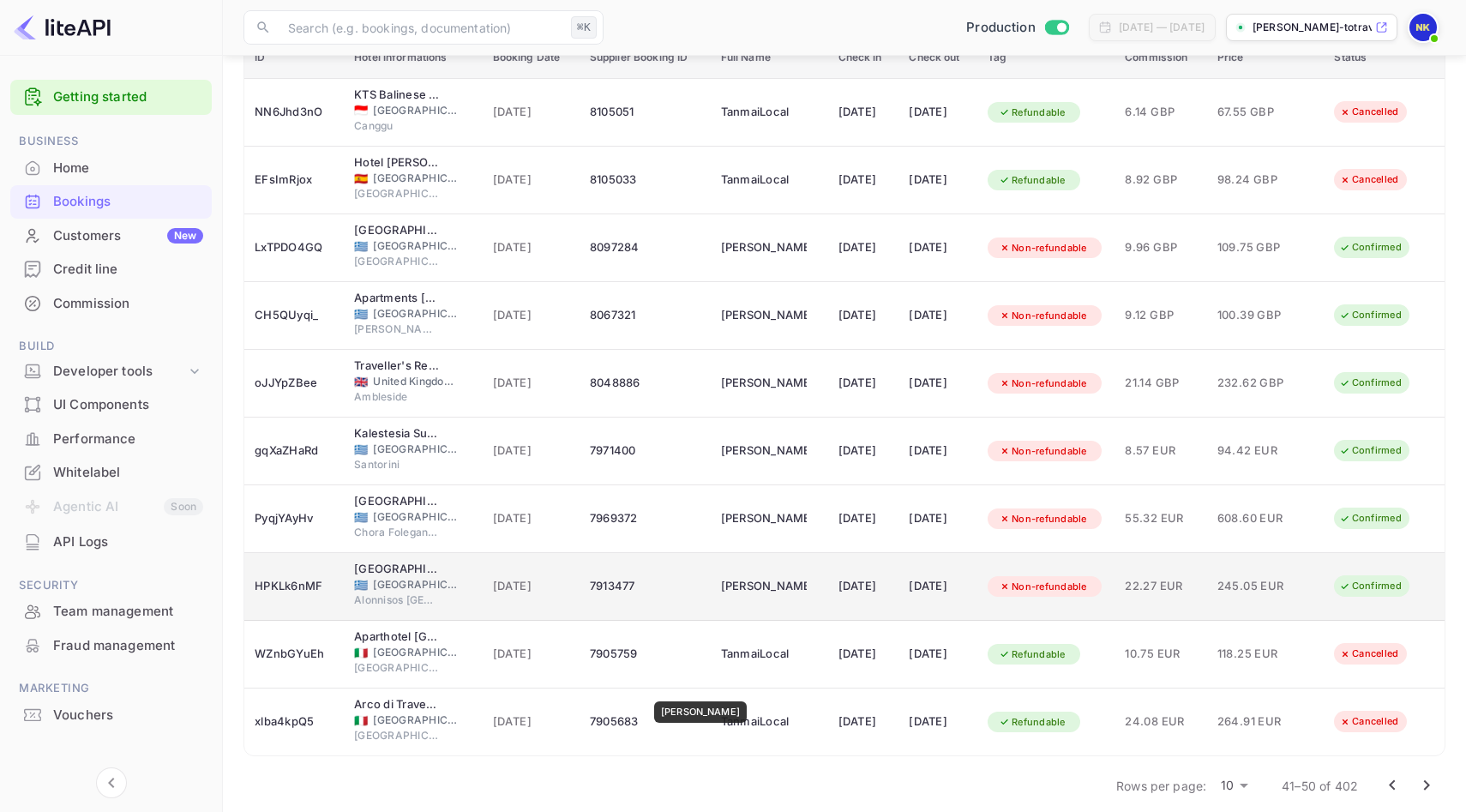
scroll to position [207, 0]
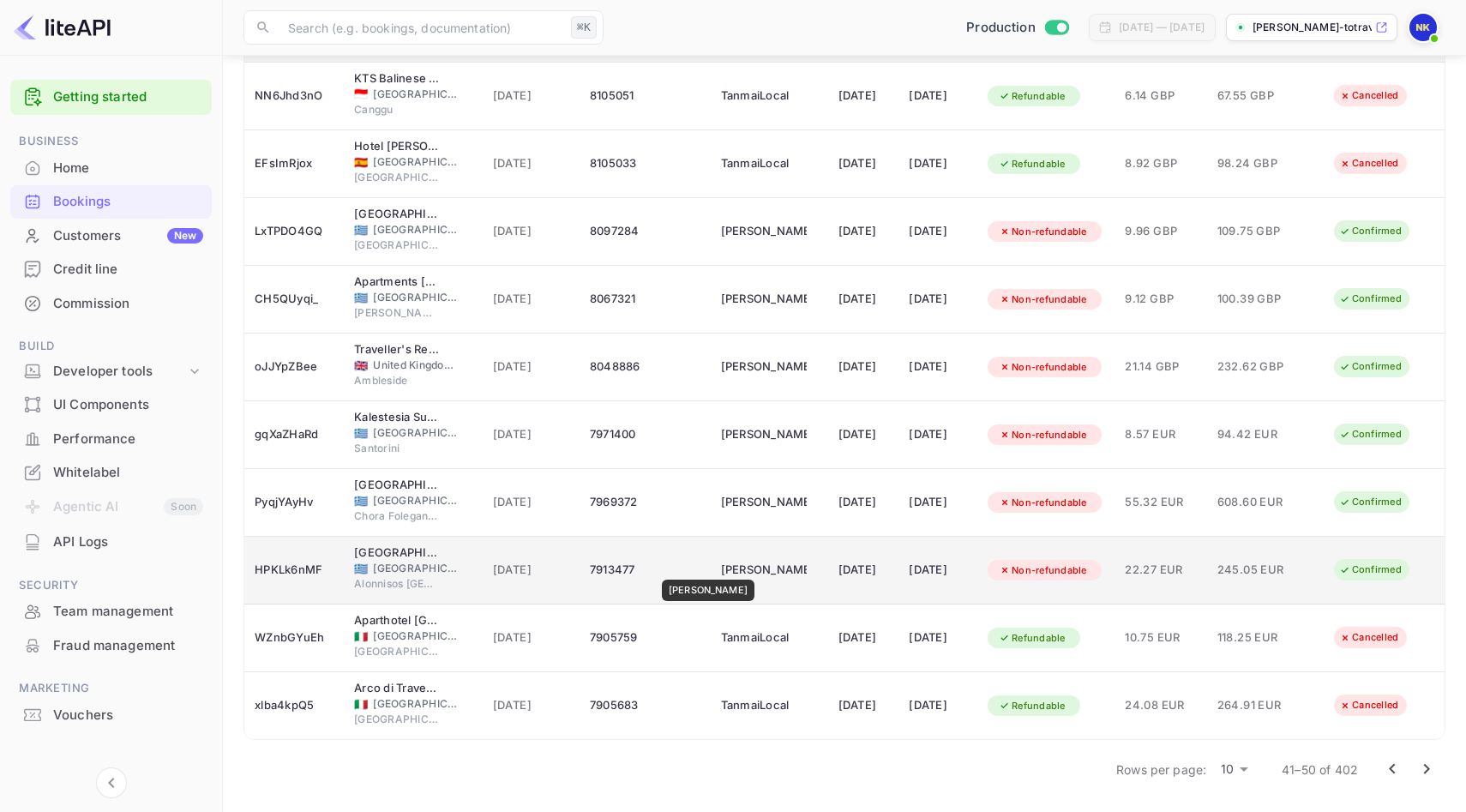
click at [721, 567] on div "[PERSON_NAME]" at bounding box center [764, 570] width 86 height 28
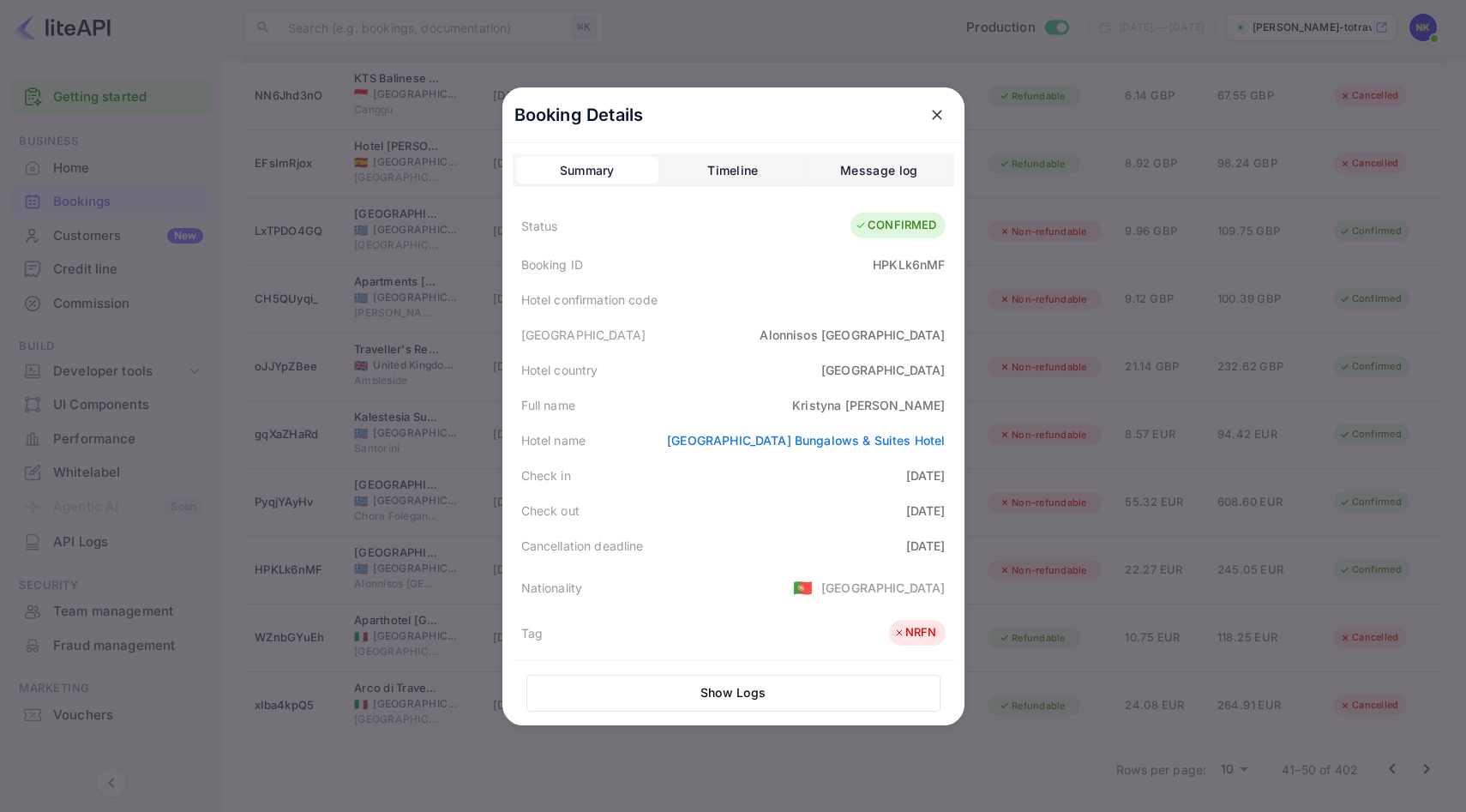
scroll to position [383, 0]
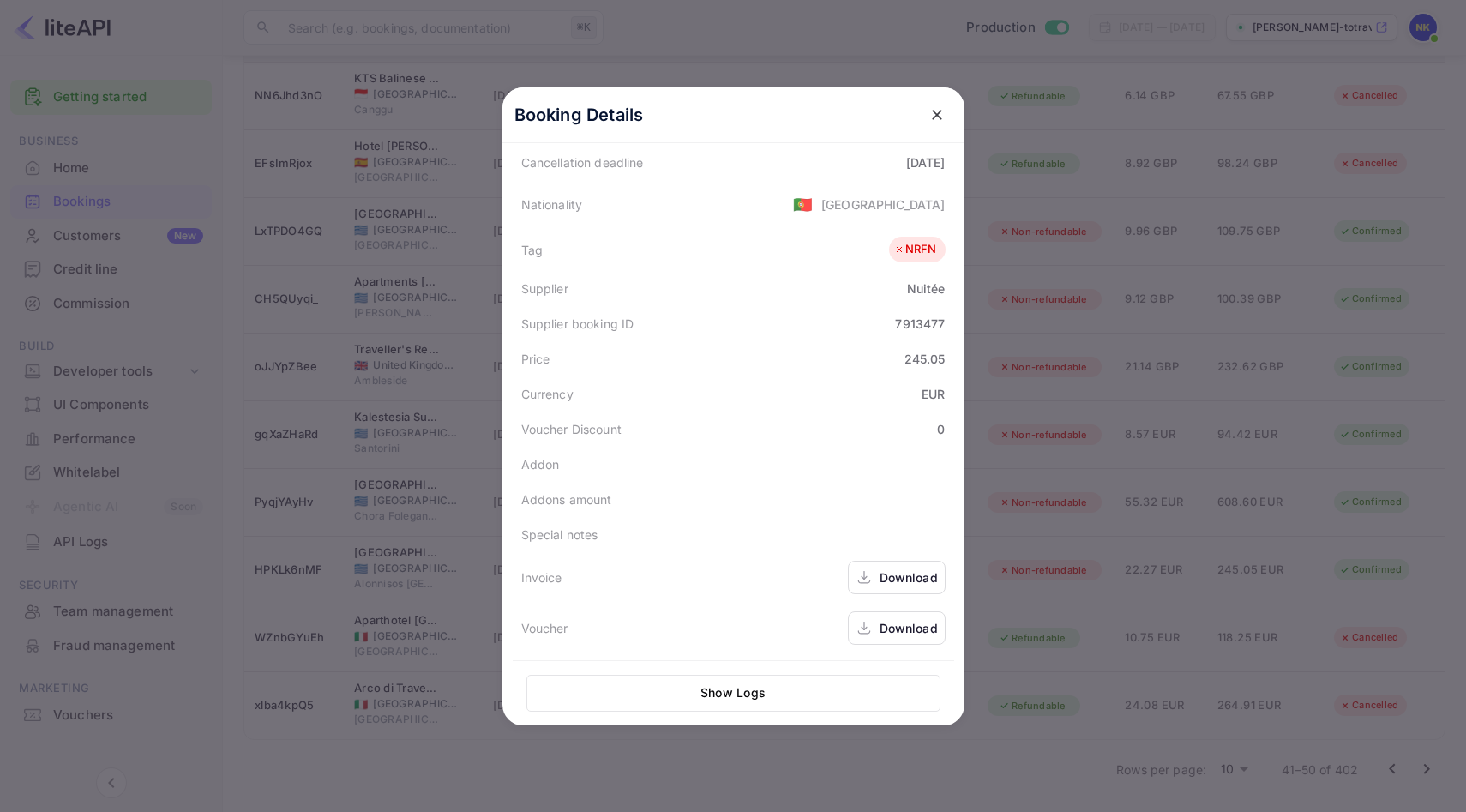
click at [888, 571] on div "Download" at bounding box center [908, 577] width 58 height 18
click at [930, 110] on icon "close" at bounding box center [937, 115] width 17 height 17
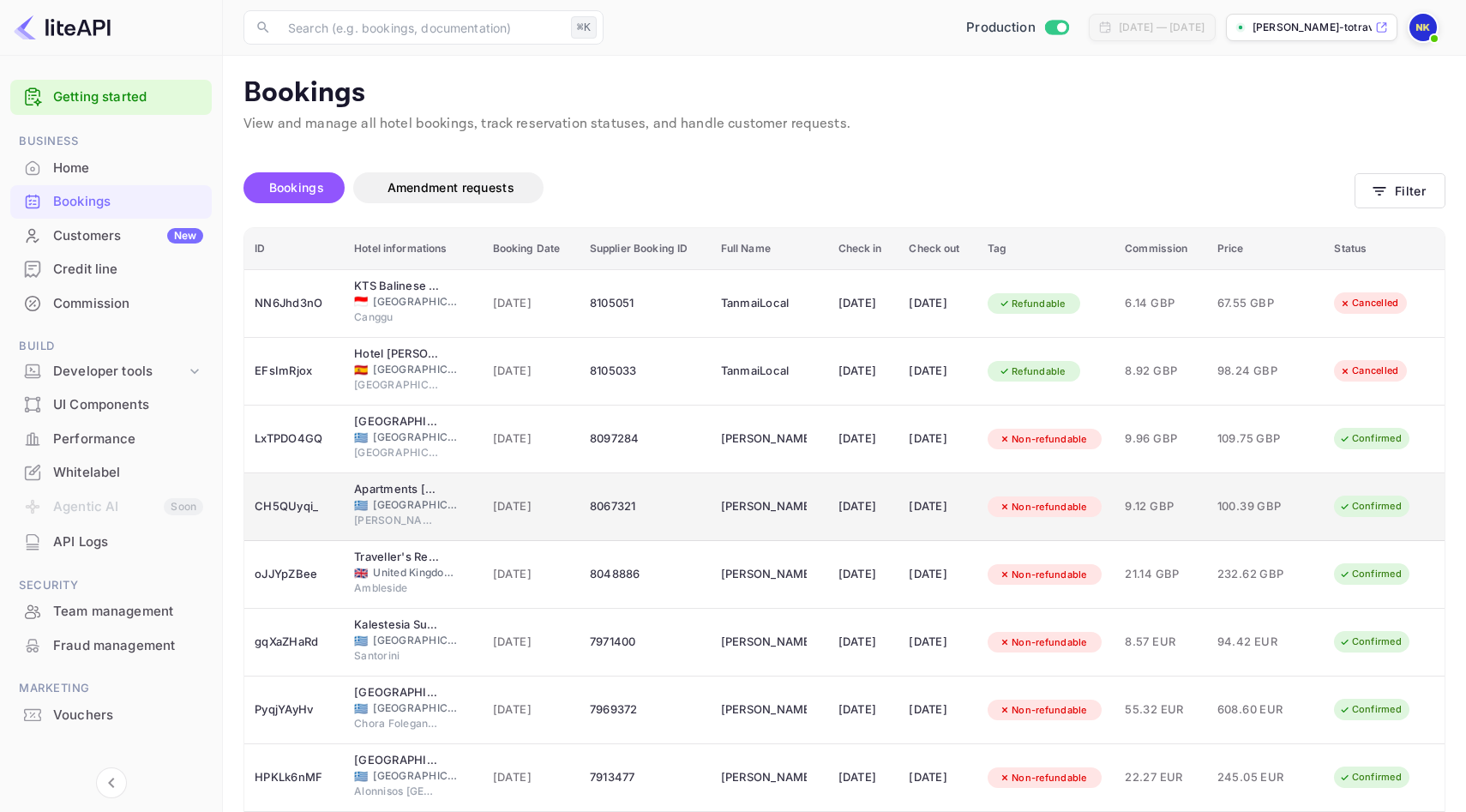
scroll to position [207, 0]
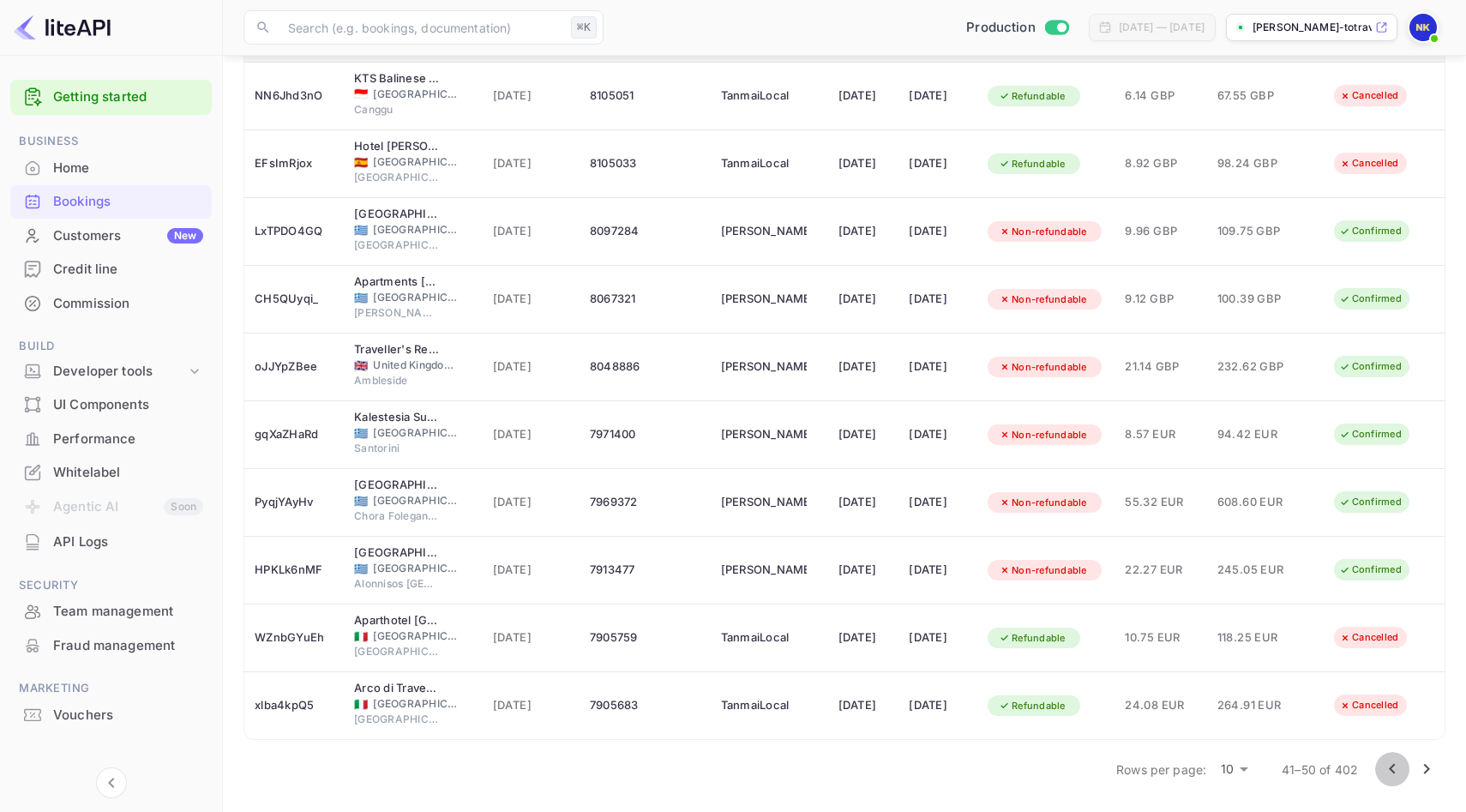
click at [1394, 768] on icon "Go to previous page" at bounding box center [1392, 769] width 21 height 21
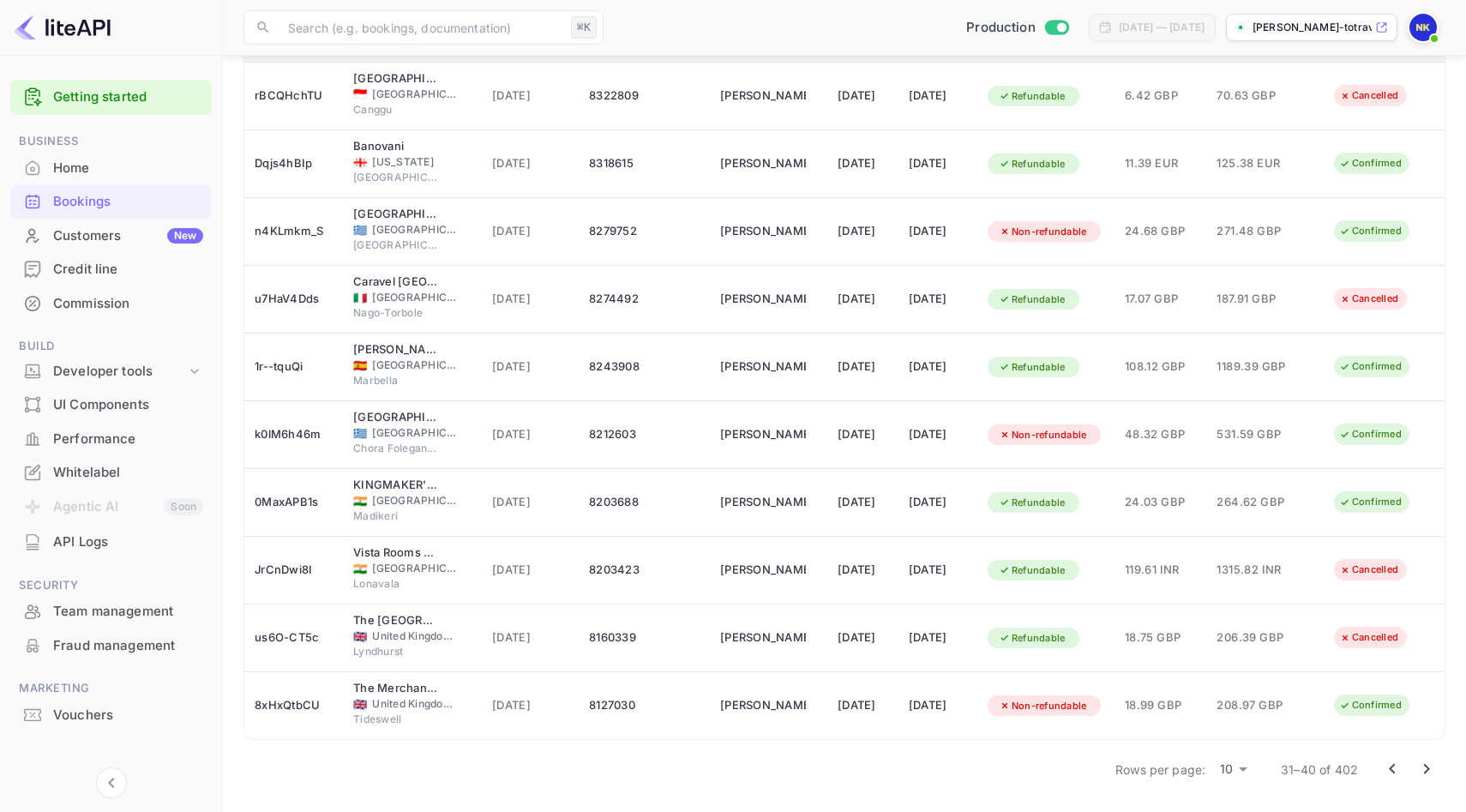
click at [1384, 768] on icon "Go to previous page" at bounding box center [1392, 769] width 21 height 21
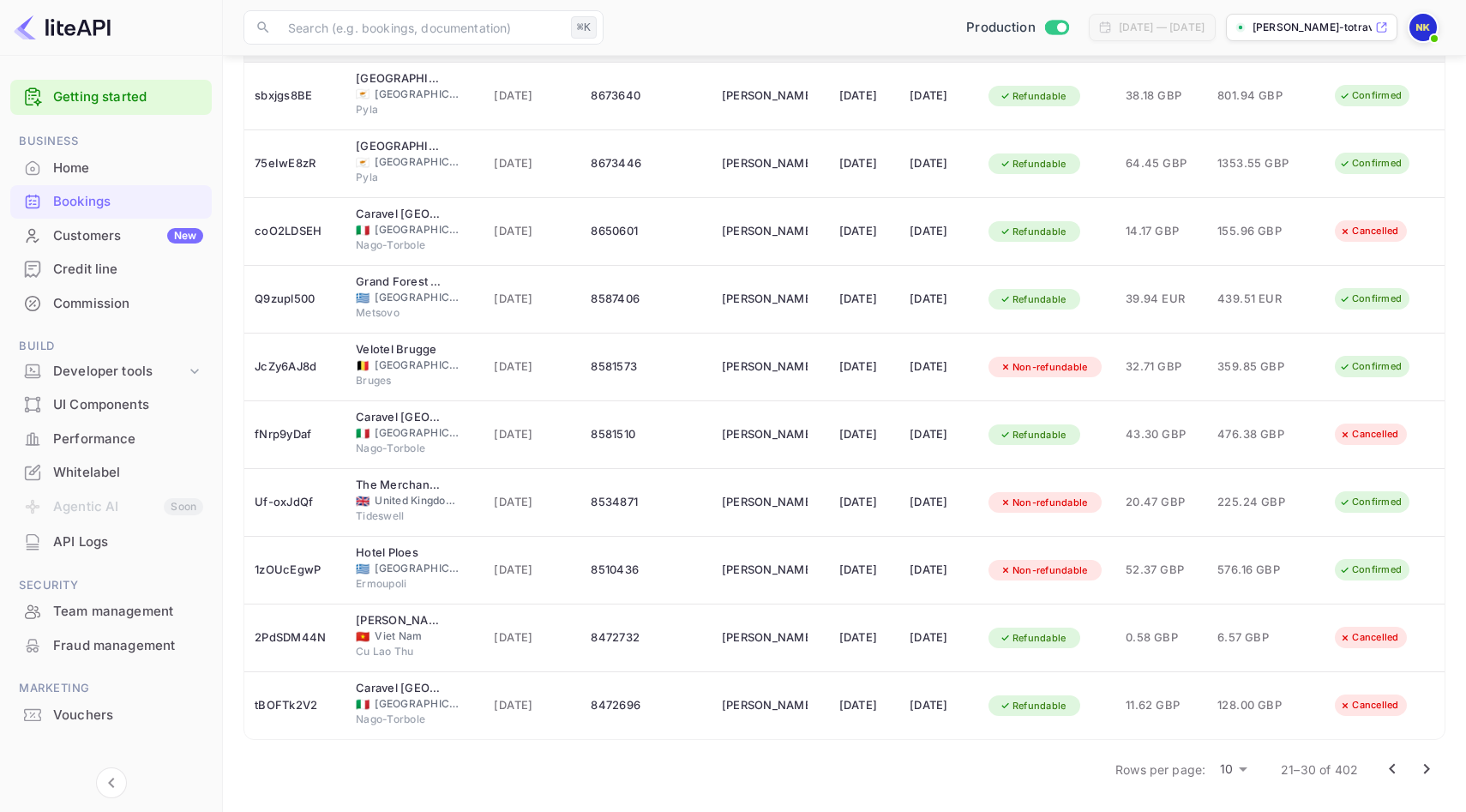
click at [1373, 770] on div "Rows per page: 10 10 21–30 of 402" at bounding box center [1274, 769] width 340 height 44
click at [1387, 768] on icon "Go to previous page" at bounding box center [1392, 769] width 21 height 21
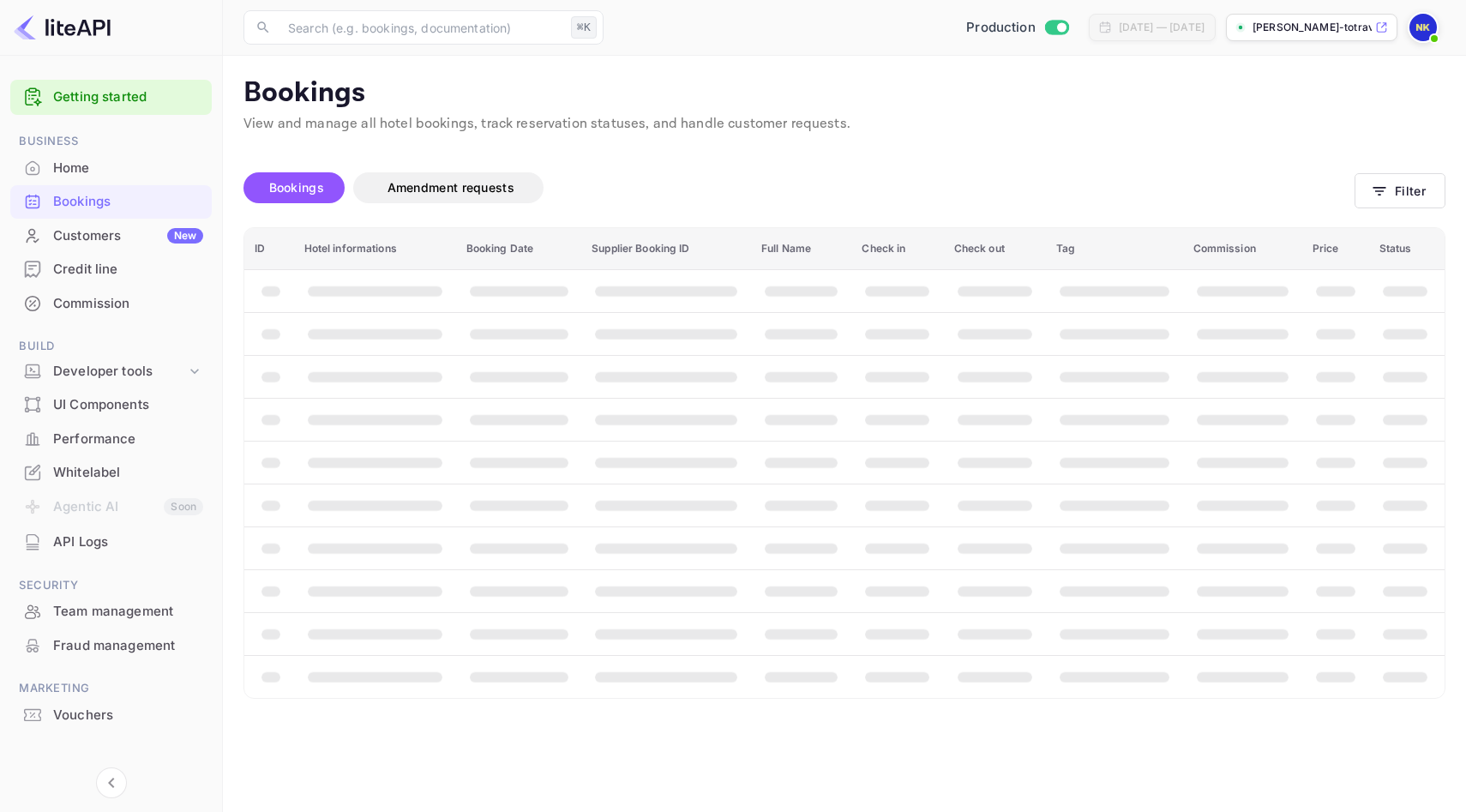
scroll to position [0, 0]
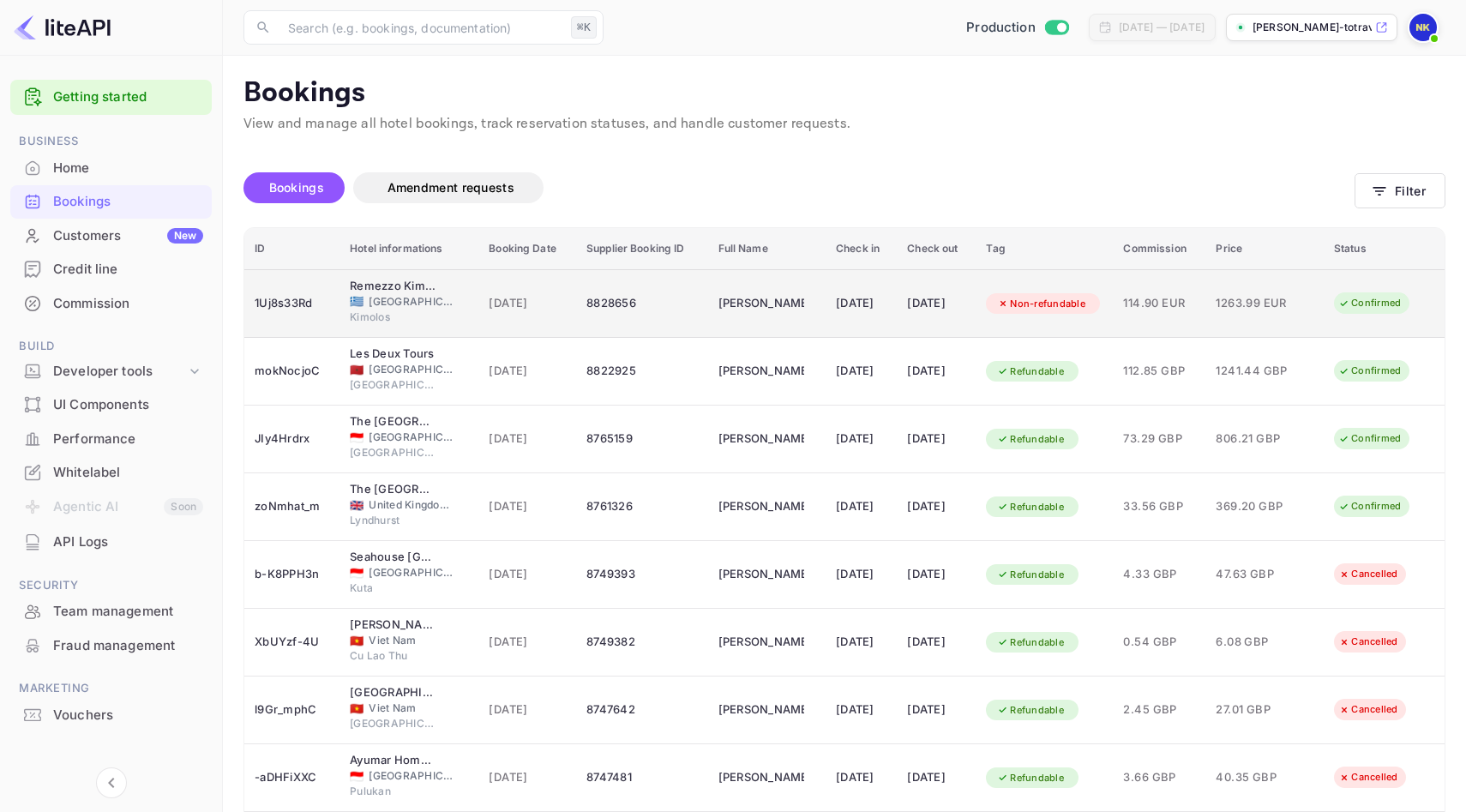
click at [478, 284] on td "[DATE]" at bounding box center [527, 302] width 98 height 68
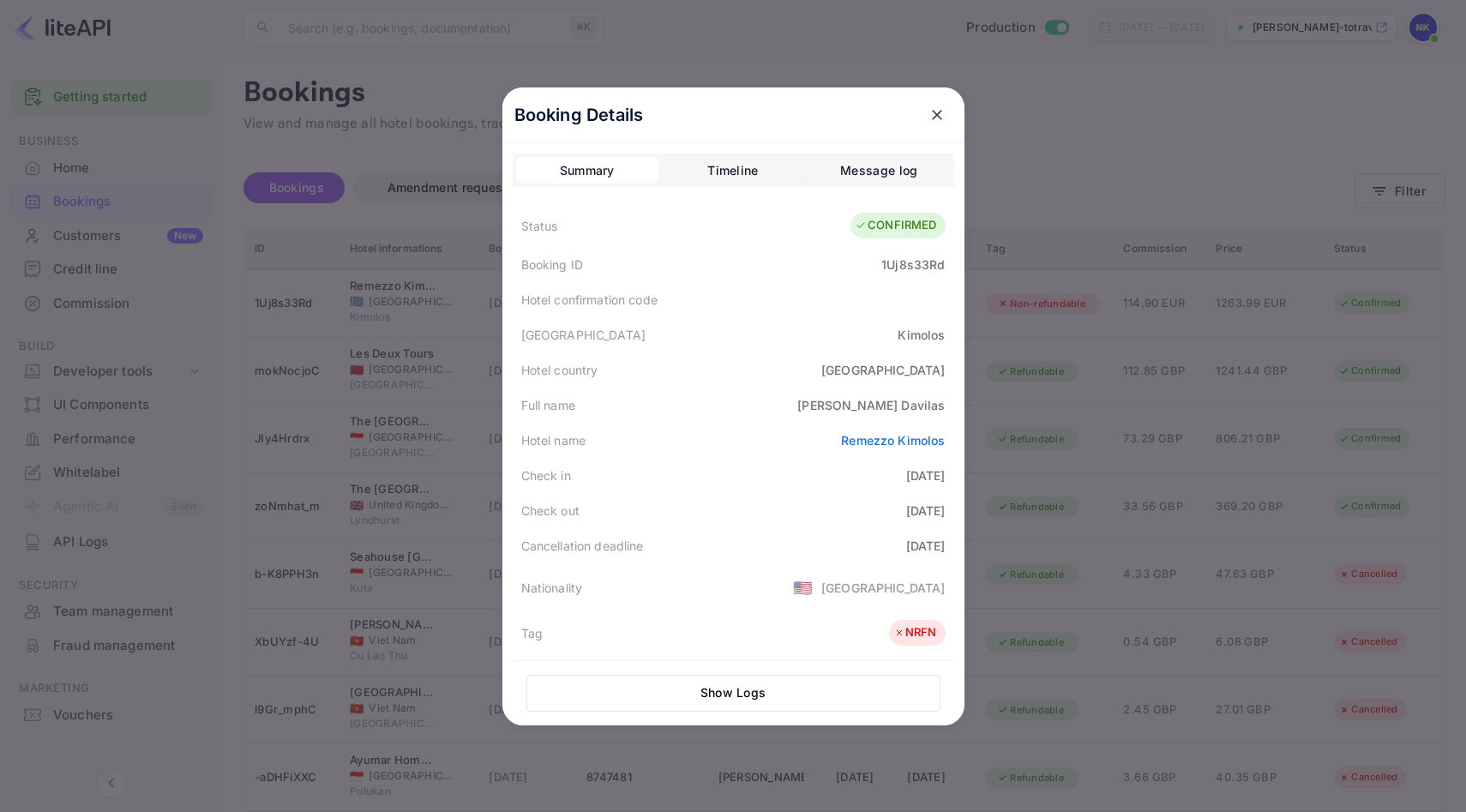
scroll to position [383, 0]
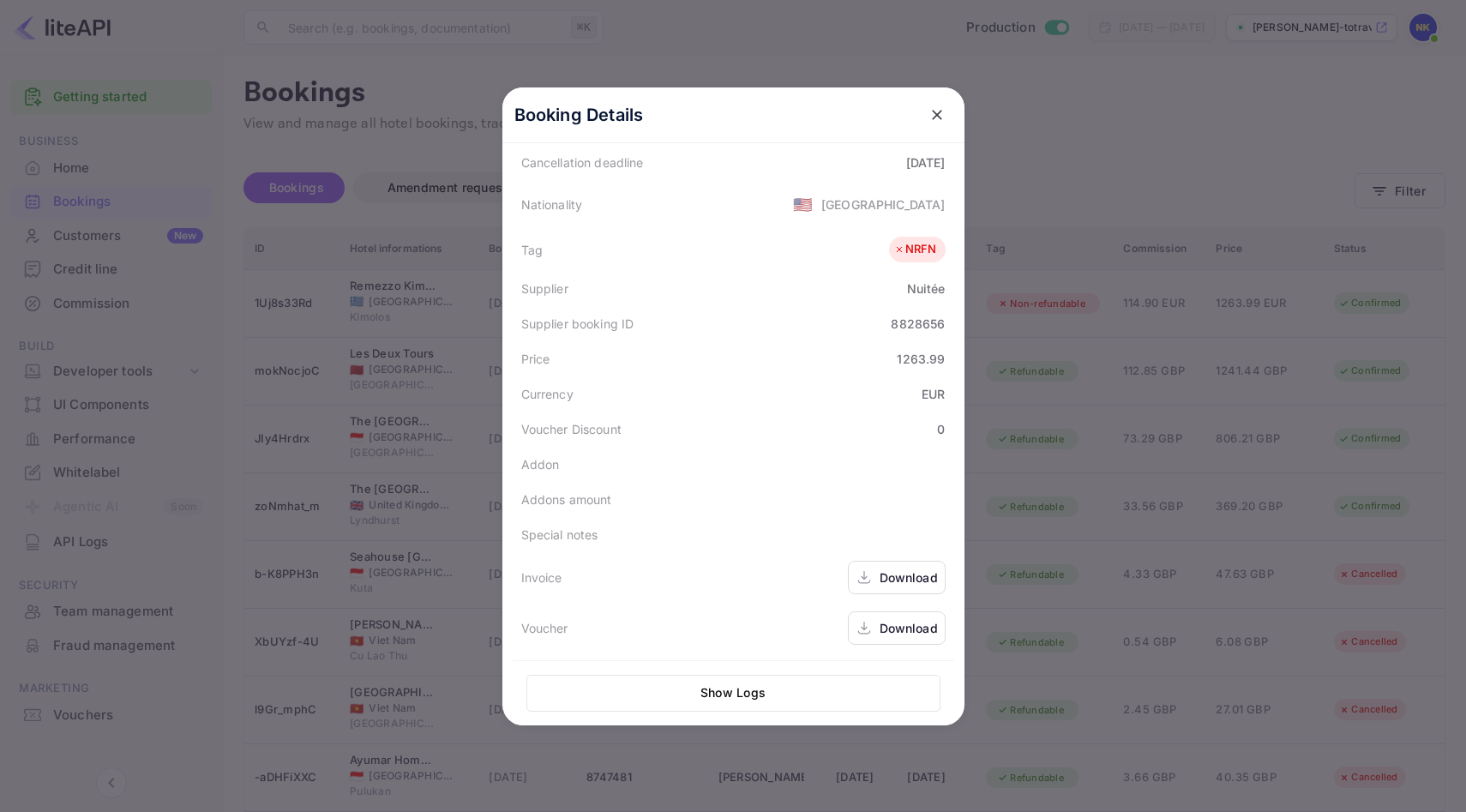
click at [930, 581] on div "Download" at bounding box center [908, 577] width 58 height 18
click at [937, 114] on icon "close" at bounding box center [937, 115] width 10 height 10
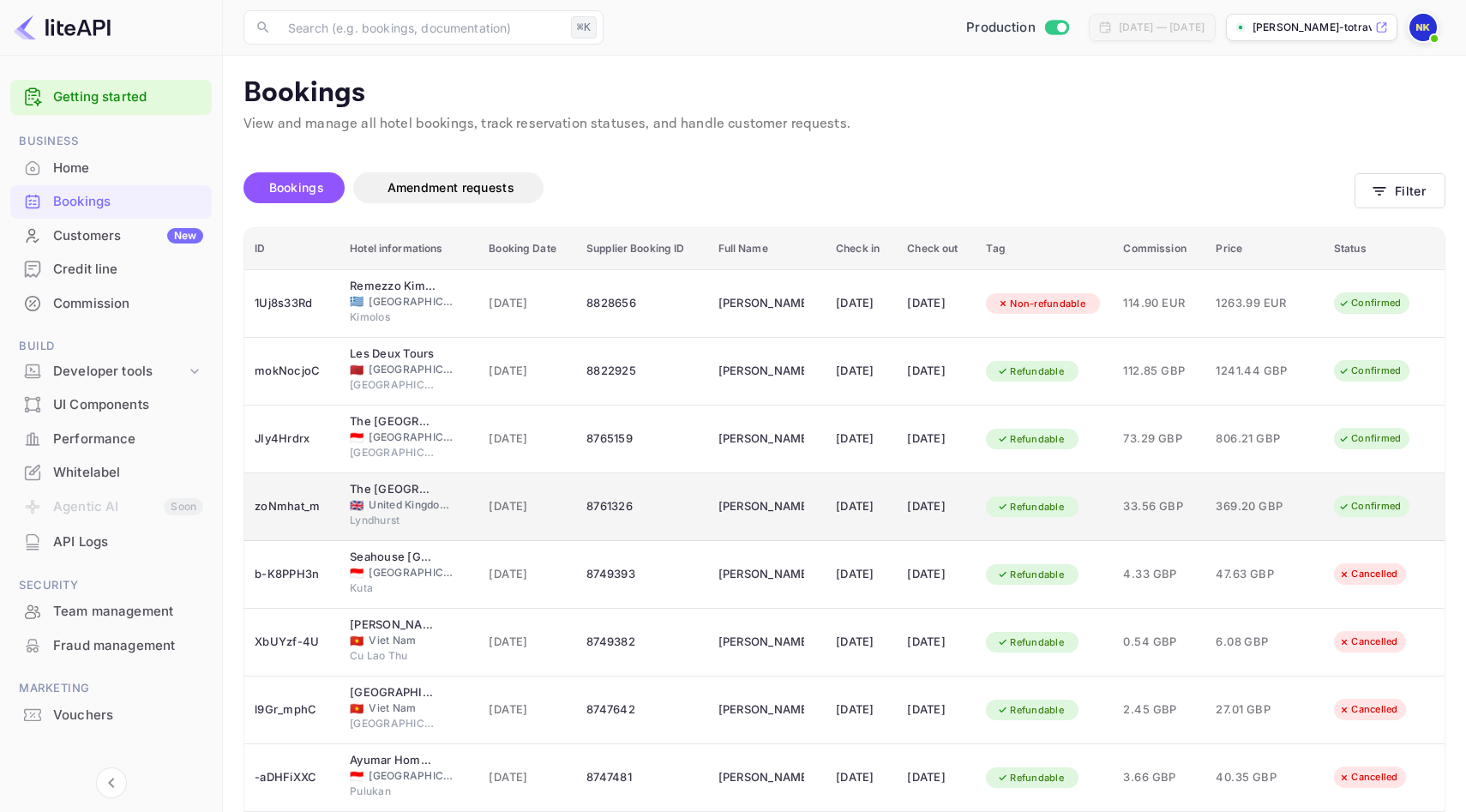
click at [779, 517] on div "[PERSON_NAME]" at bounding box center [761, 507] width 86 height 28
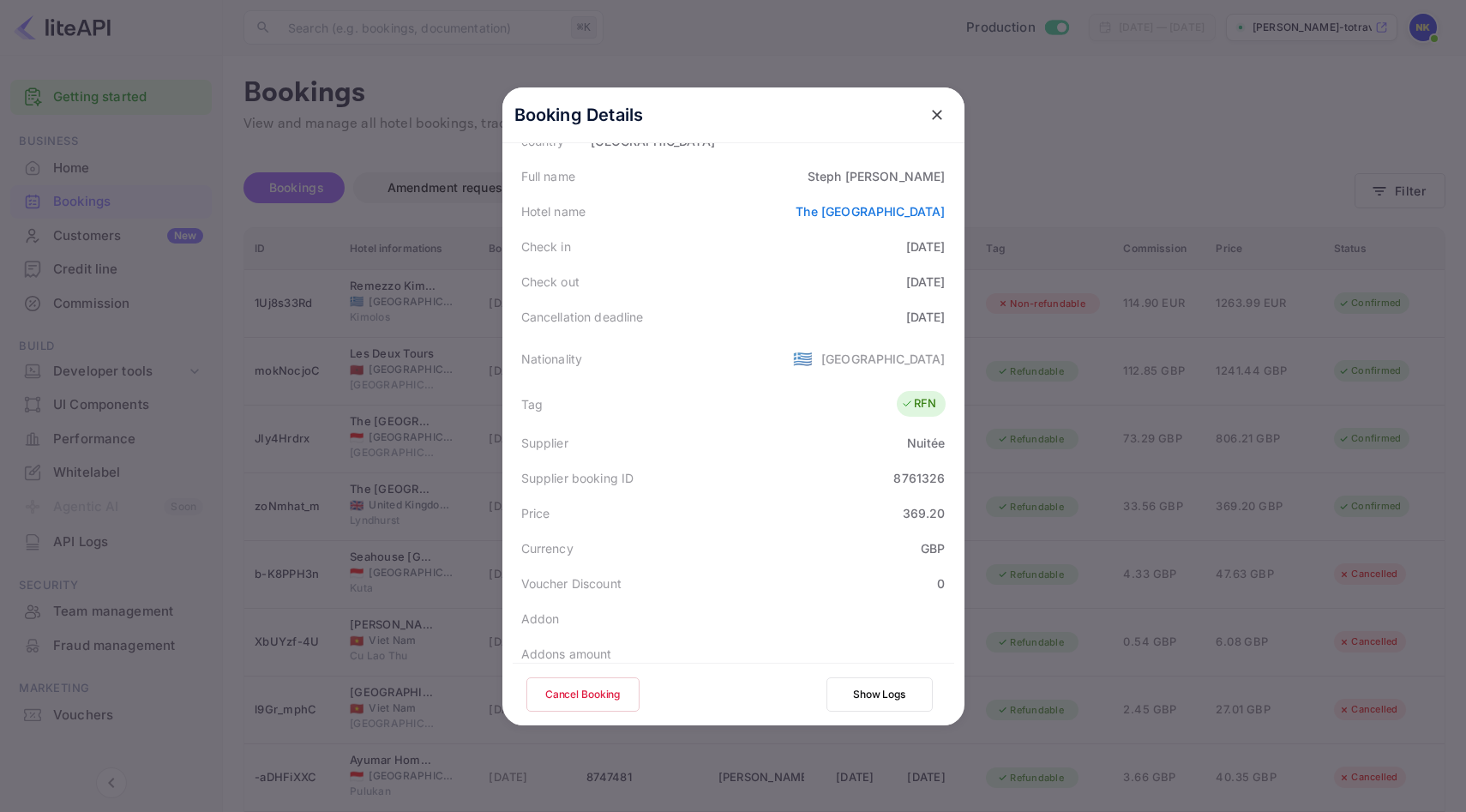
scroll to position [380, 0]
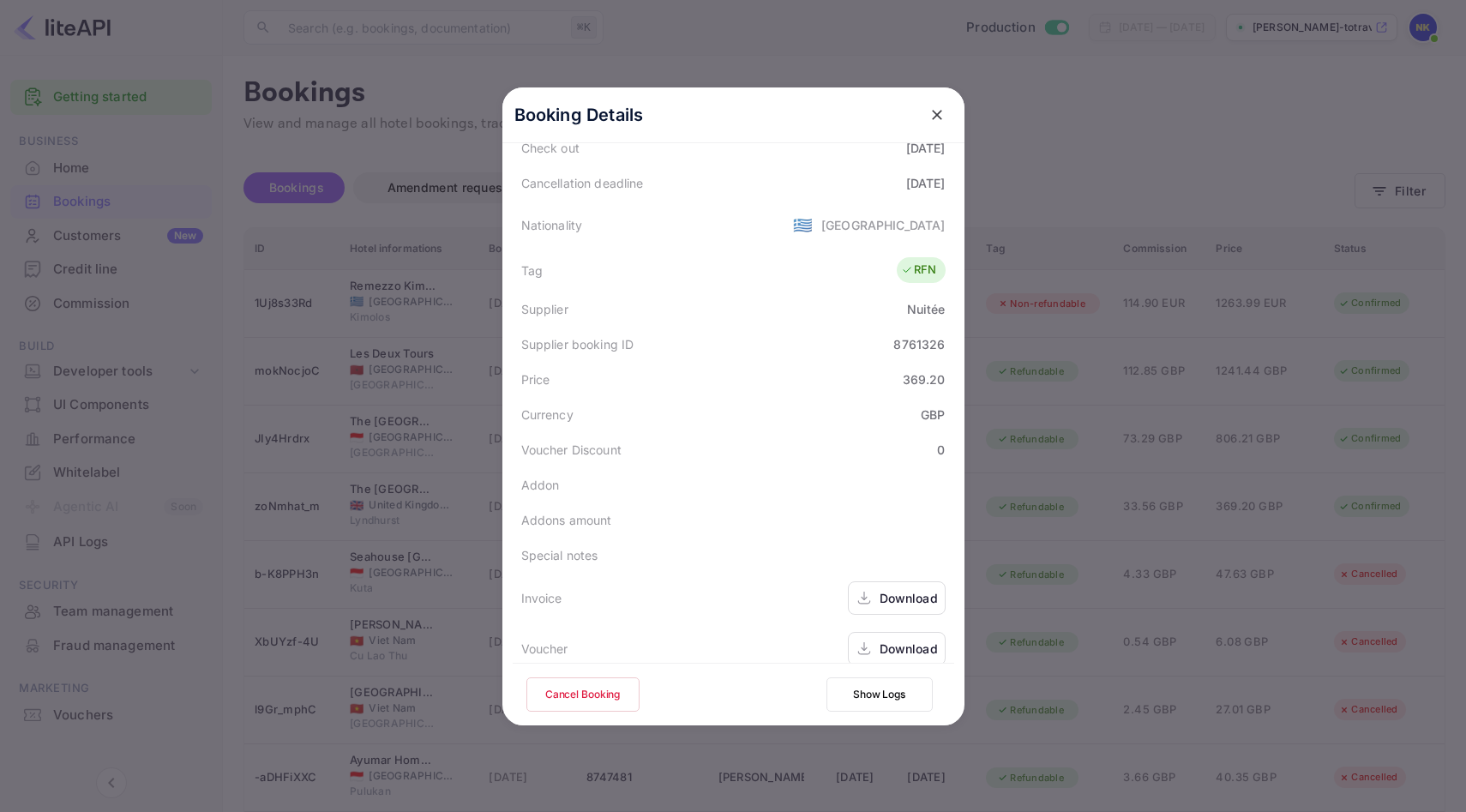
click at [907, 589] on div "Download" at bounding box center [908, 598] width 58 height 18
